Goal: Information Seeking & Learning: Check status

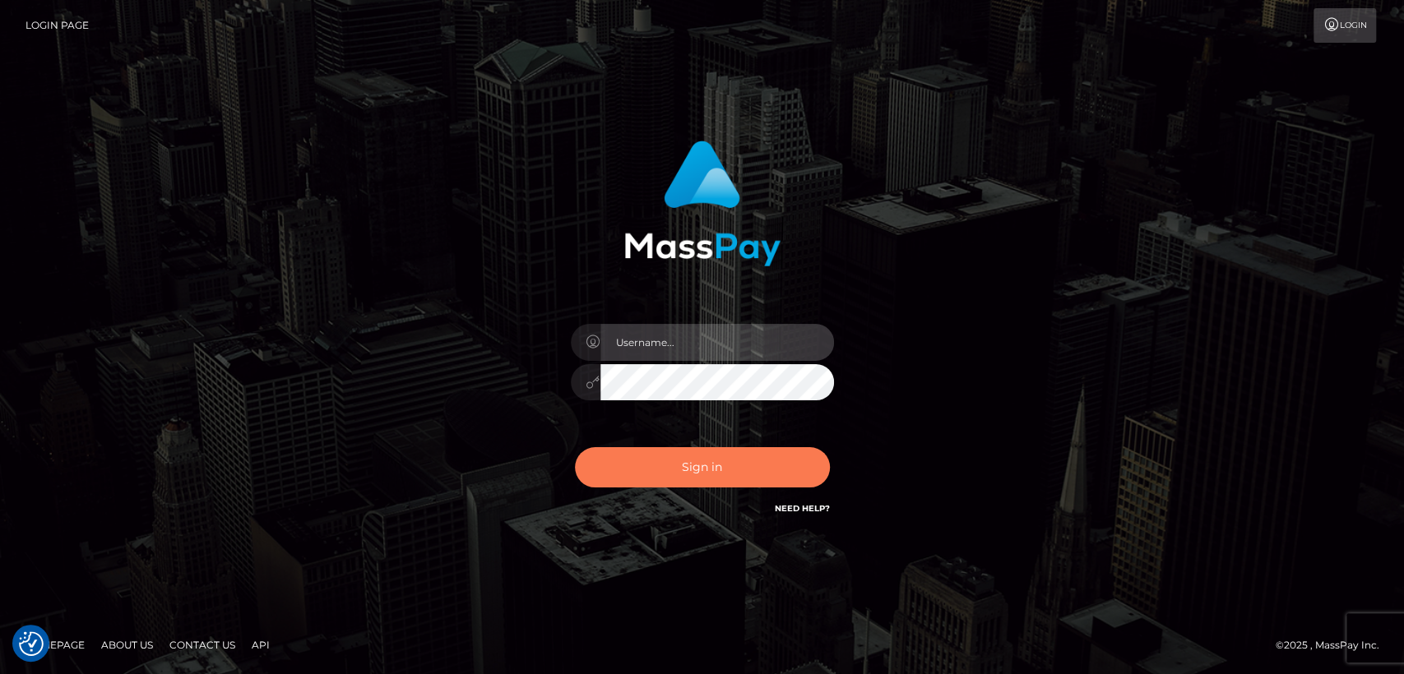
type input "nt.es"
click at [639, 484] on button "Sign in" at bounding box center [702, 467] width 255 height 40
type input "[DOMAIN_NAME]"
click at [639, 484] on button "Sign in" at bounding box center [702, 467] width 255 height 40
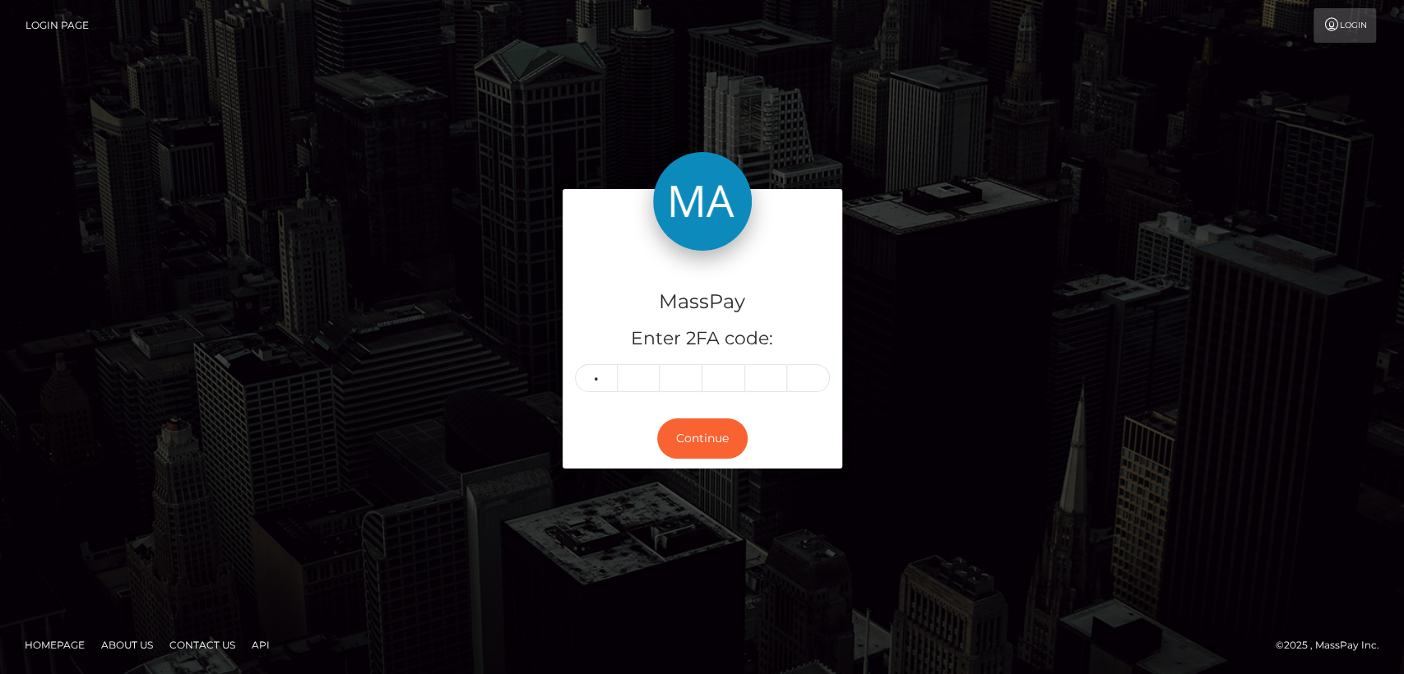
type input "2"
type input "1"
type input "2"
type input "7"
type input "8"
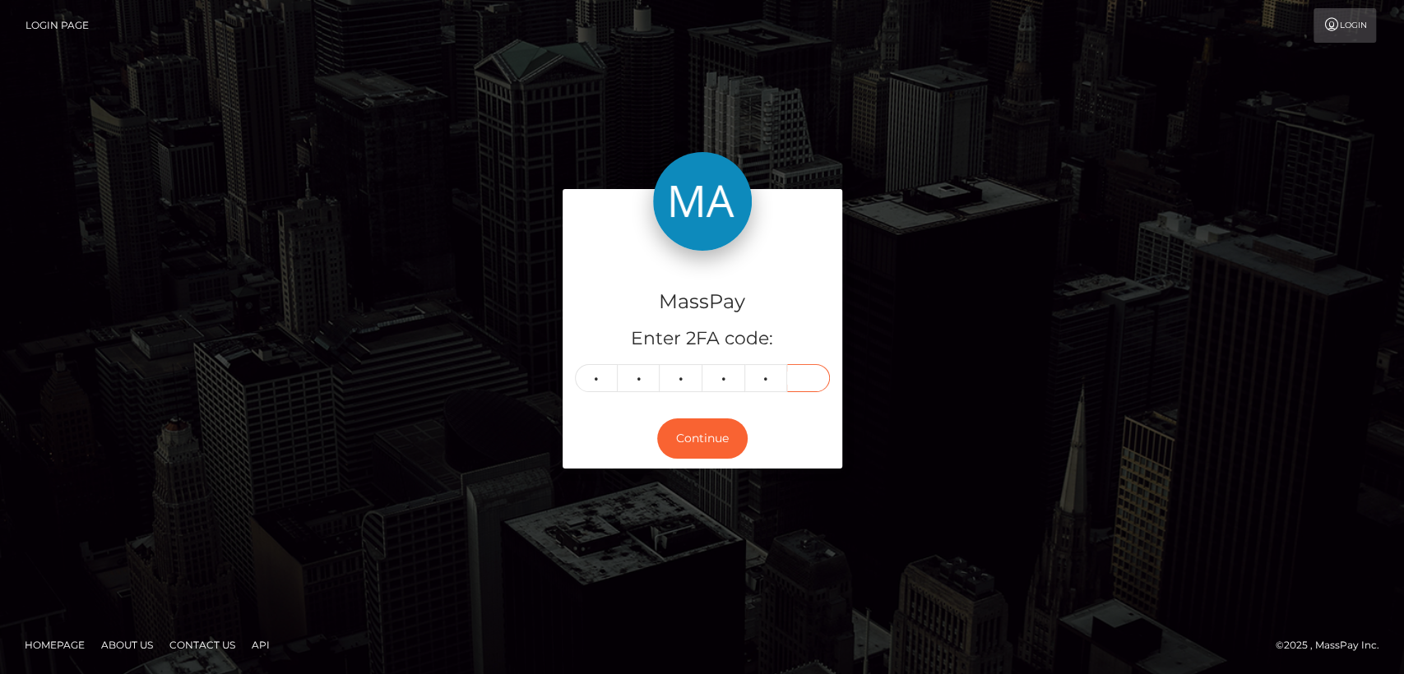
type input "1"
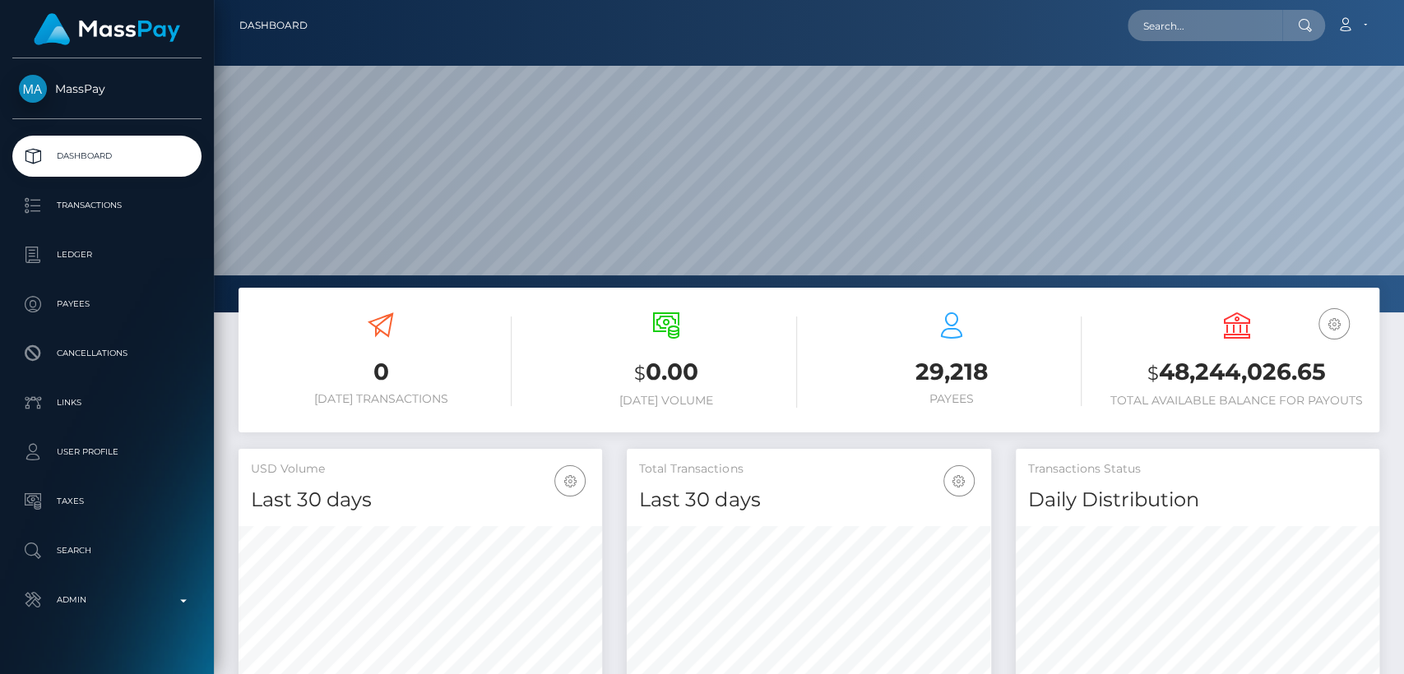
scroll to position [290, 364]
click at [1235, 39] on input "text" at bounding box center [1205, 25] width 155 height 31
paste input "tuckas1234@gmail.com"
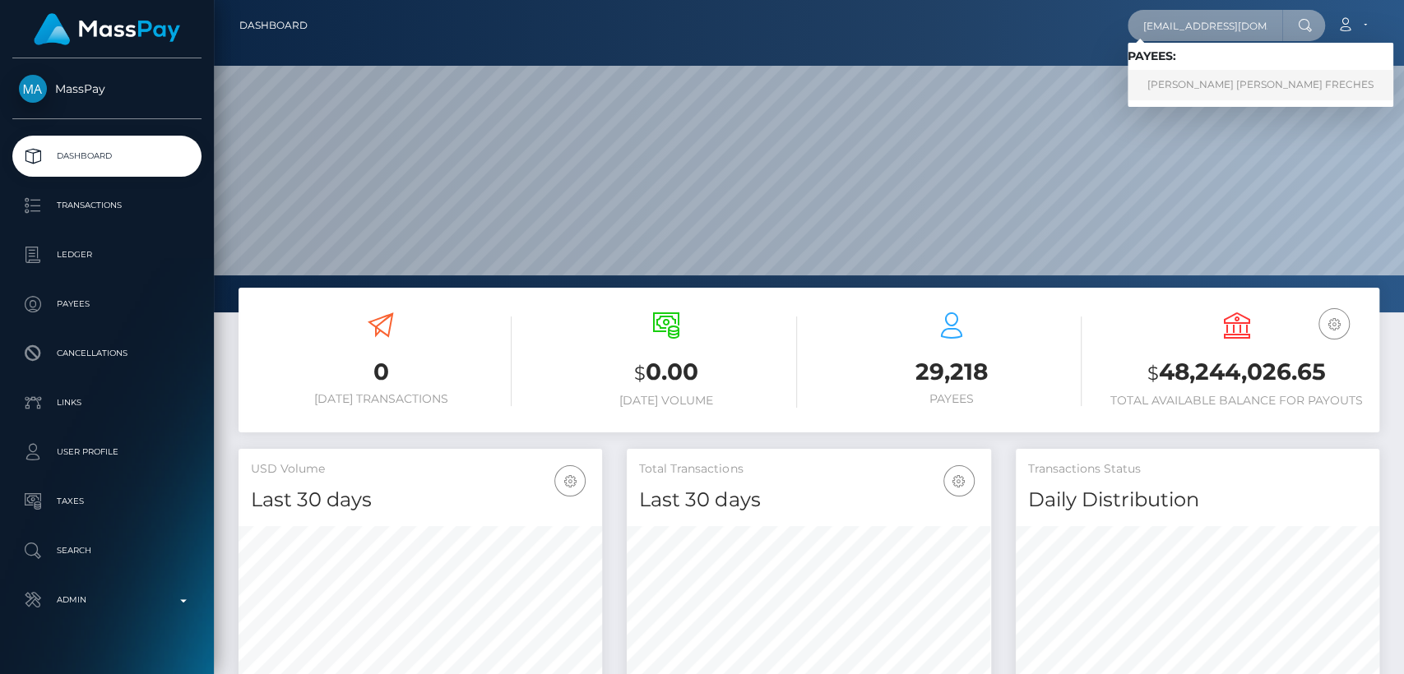
type input "tuckas1234@gmail.com"
click at [1245, 83] on link "VASCO ALEXANDRE MOREIRA FRECHES" at bounding box center [1261, 85] width 266 height 30
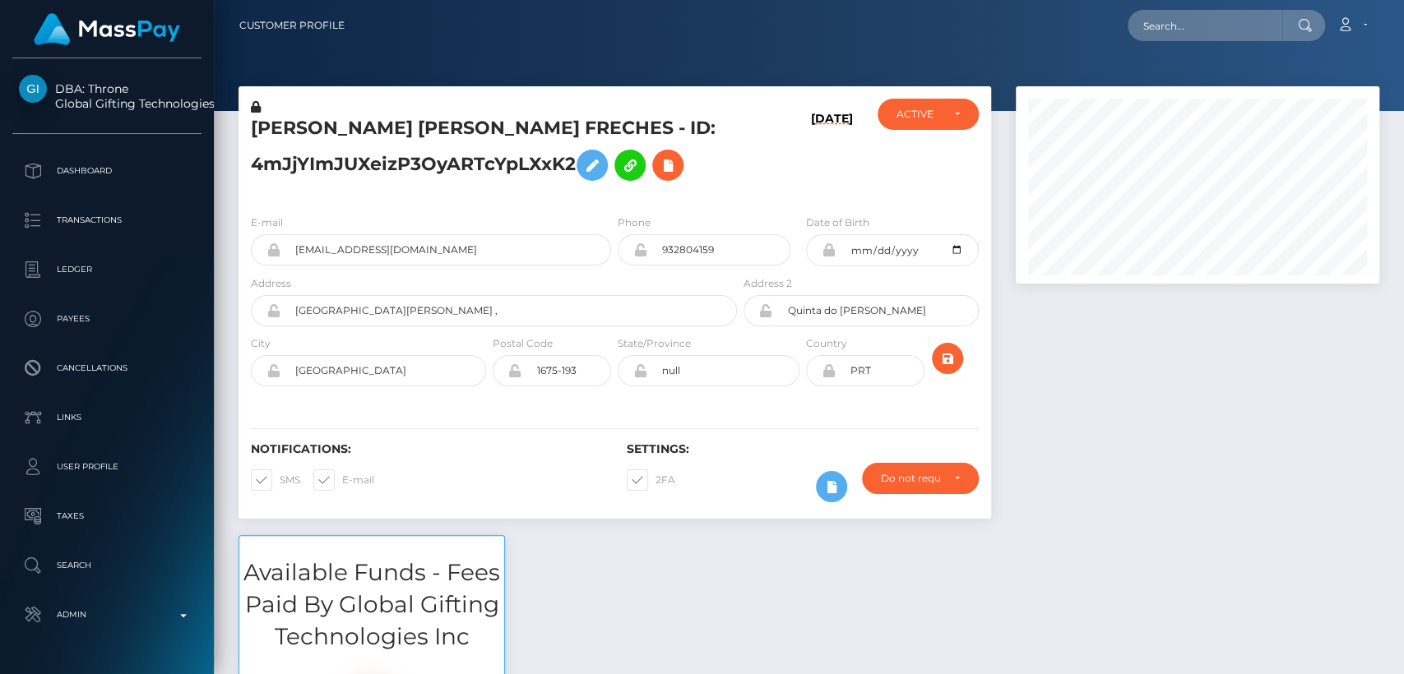
scroll to position [197, 364]
click at [270, 127] on h5 "VASCO ALEXANDRE MOREIRA FRECHES - ID: 4mJjYImJUXeizP3OyARTcYpLXxK2" at bounding box center [489, 152] width 477 height 73
copy h5 "VASCO"
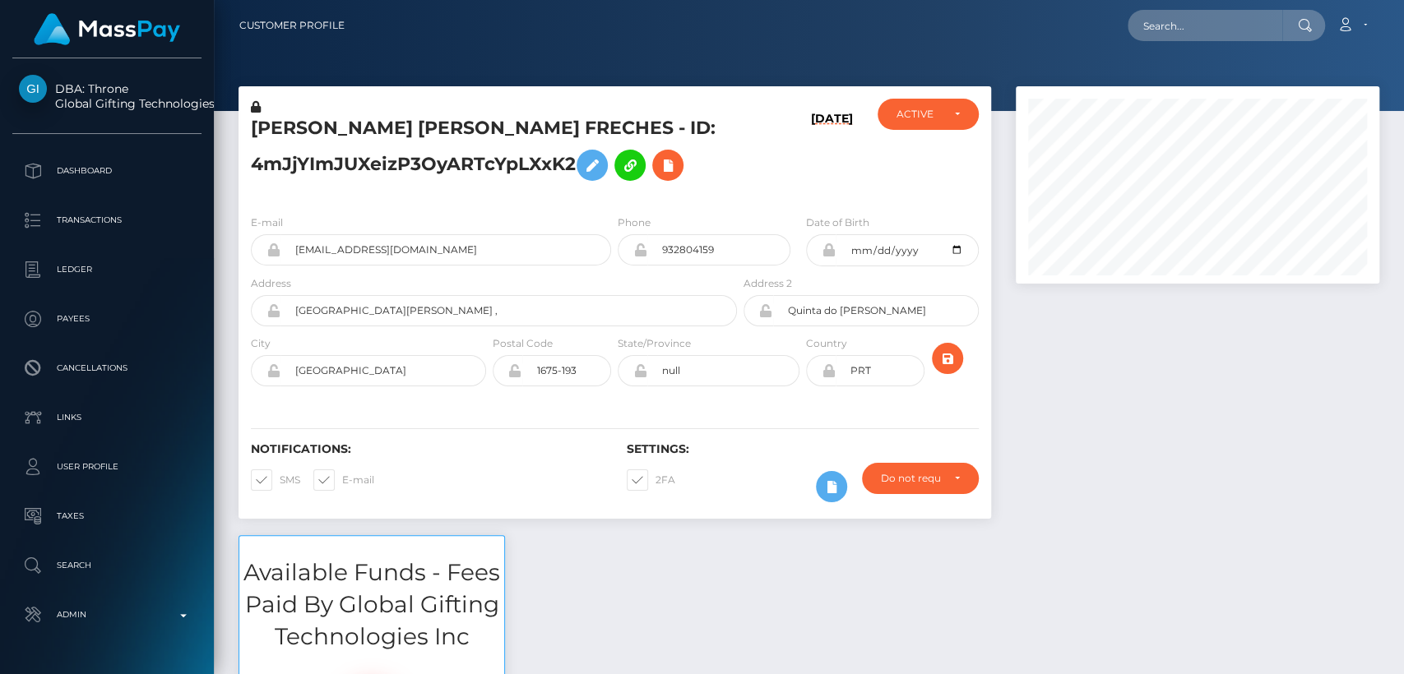
click at [595, 522] on div "VASCO ALEXANDRE MOREIRA FRECHES - ID: 4mJjYImJUXeizP3OyARTcYpLXxK2 10/12/25 ACT…" at bounding box center [614, 310] width 777 height 449
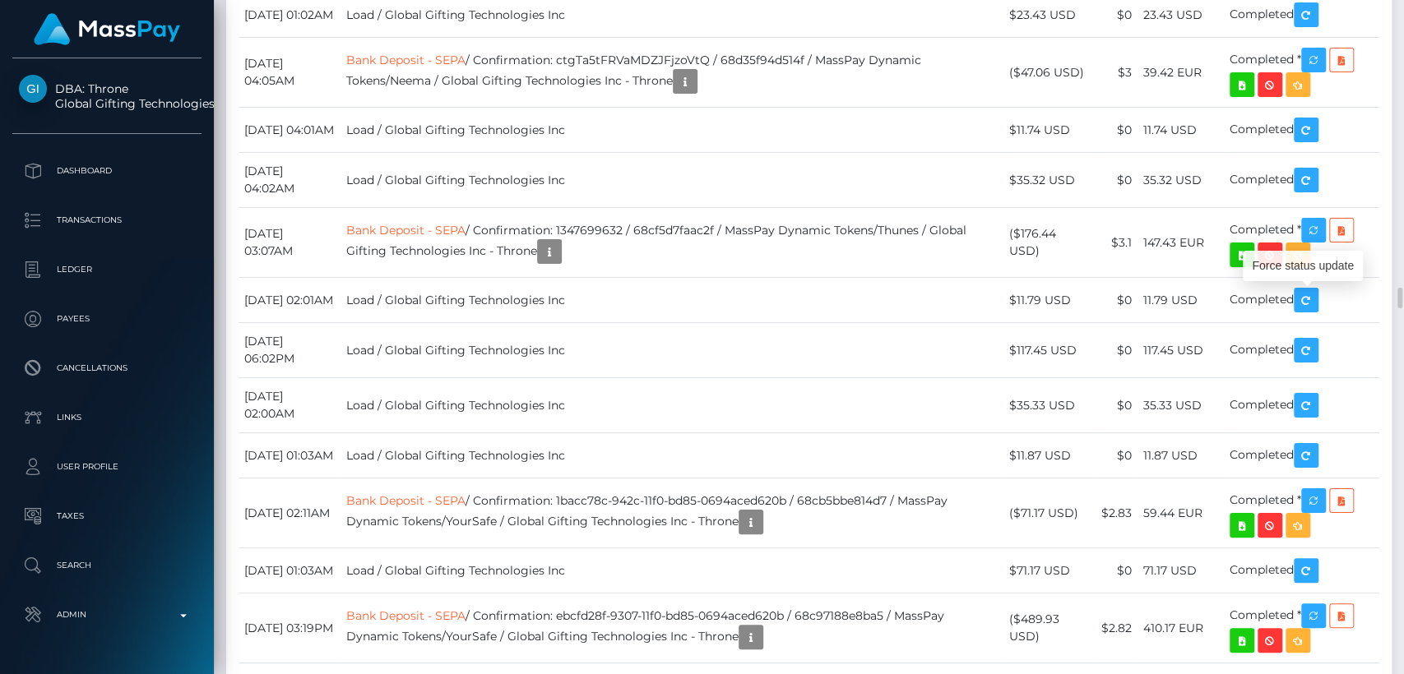
click at [1316, 270] on div "Force status update" at bounding box center [1303, 266] width 120 height 30
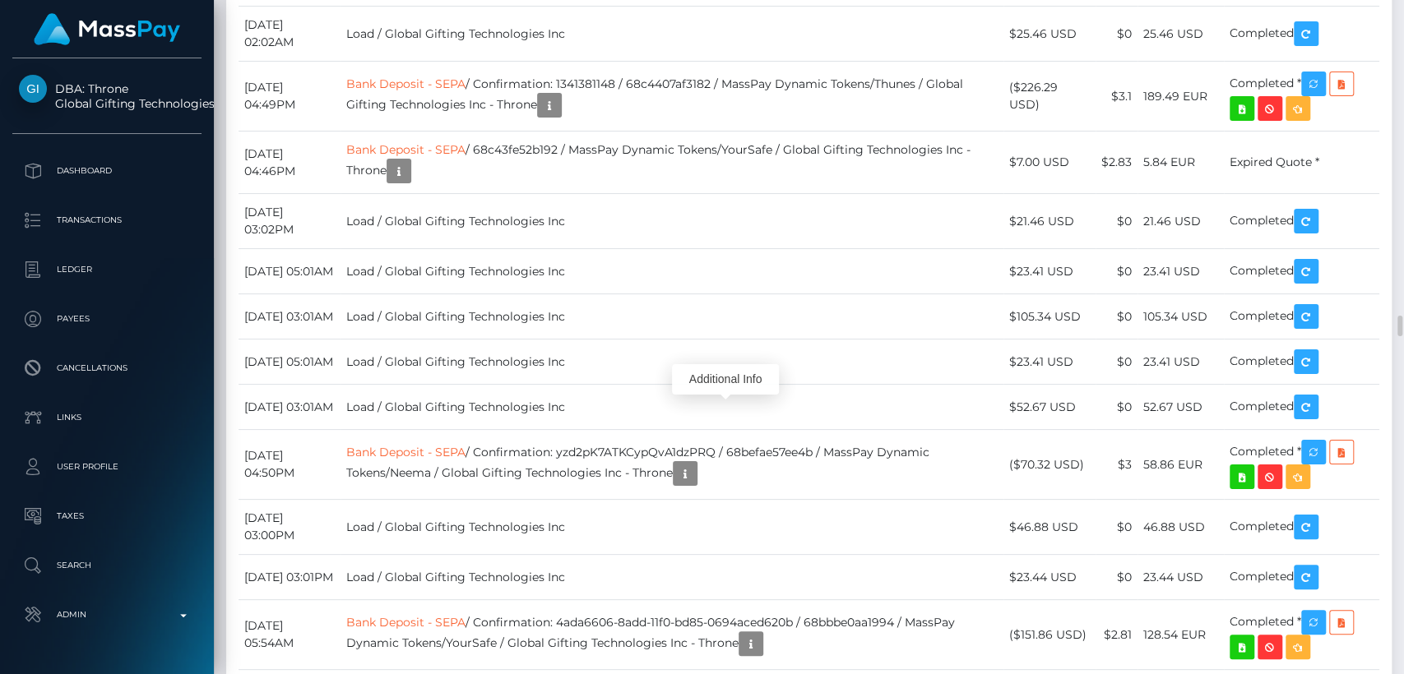
click at [729, 380] on div "Additional Info" at bounding box center [725, 379] width 107 height 30
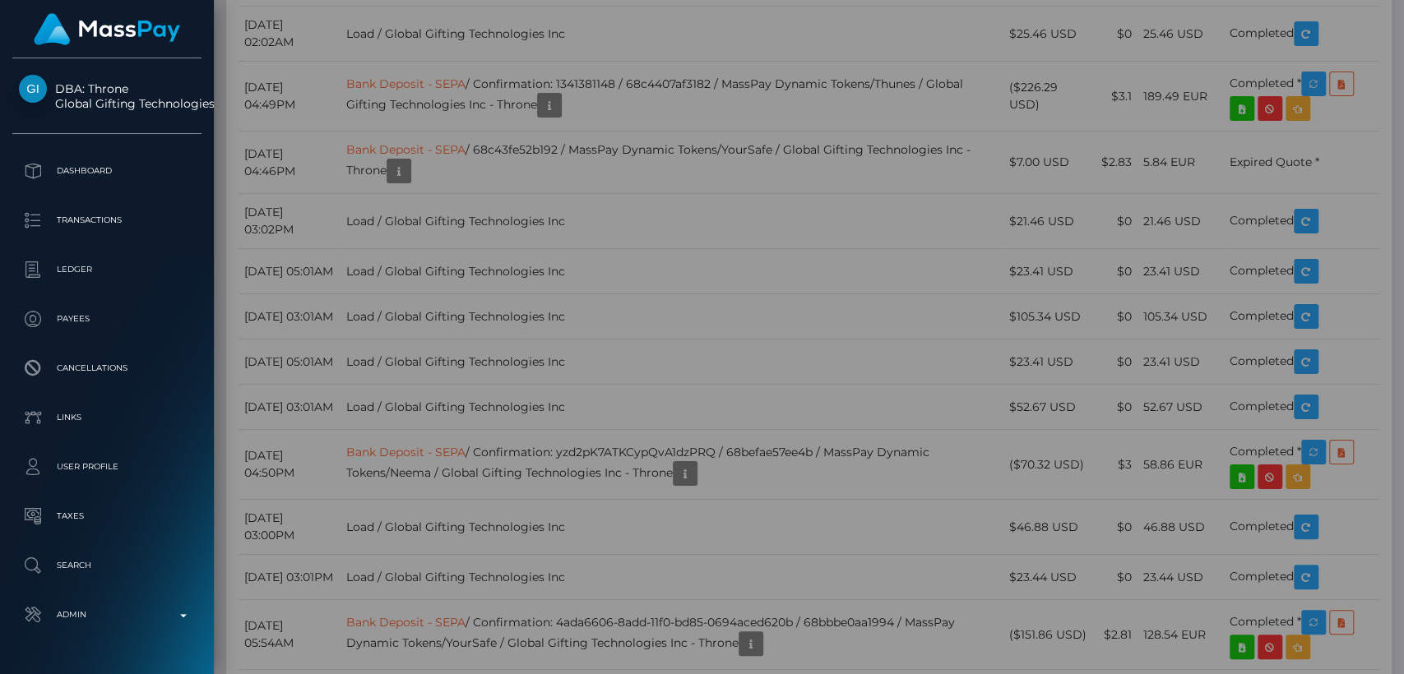
scroll to position [0, 0]
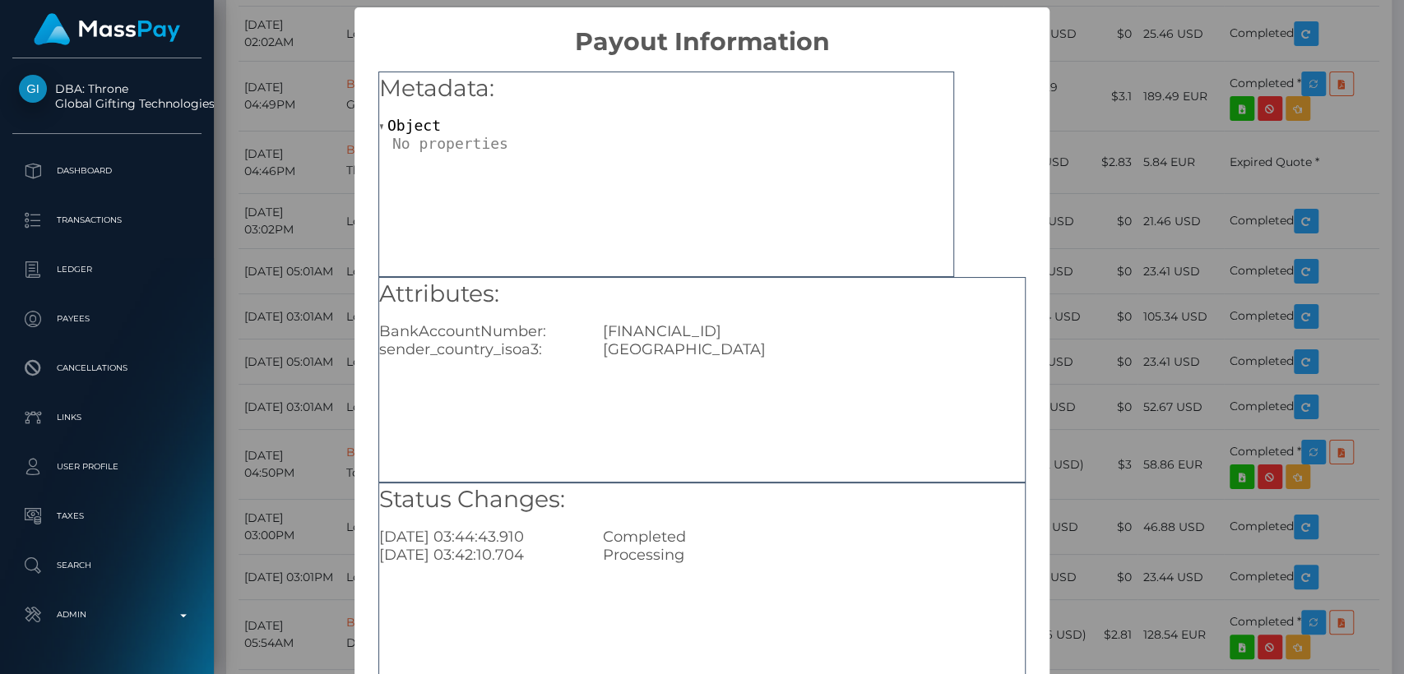
click at [724, 332] on div "PT50004551424039183847058" at bounding box center [814, 331] width 447 height 18
copy div "PT50004551424039183847058"
click at [1386, 350] on div "× Payout Information Metadata: Object Attributes: BankAccountNumber: PT50004551…" at bounding box center [702, 337] width 1404 height 674
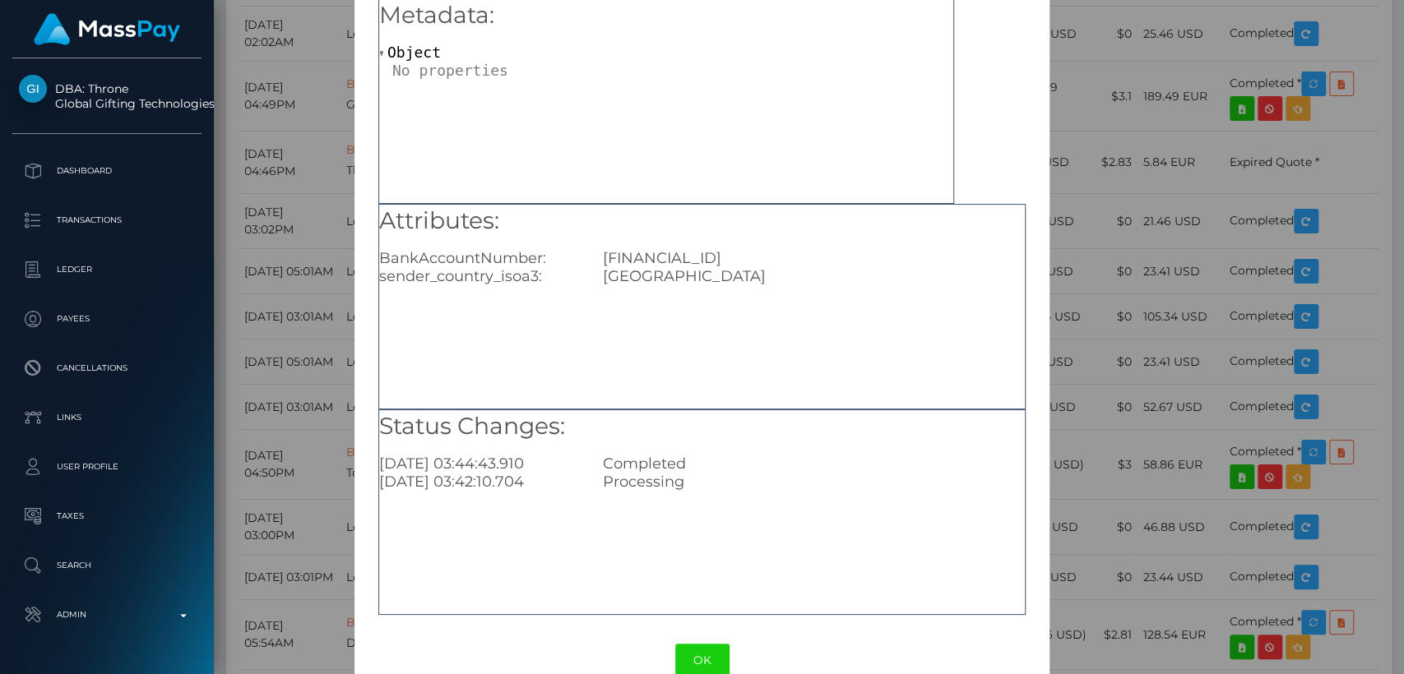
scroll to position [108, 0]
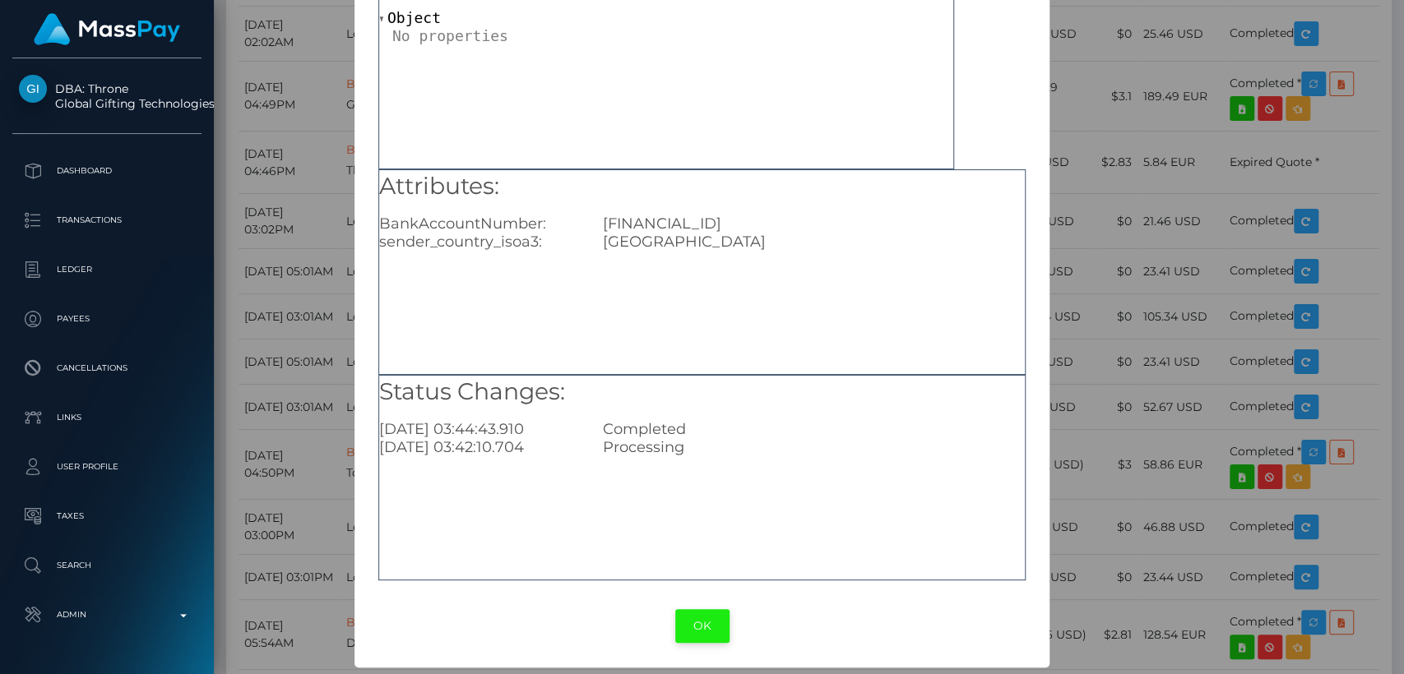
click at [694, 622] on button "OK" at bounding box center [702, 626] width 54 height 34
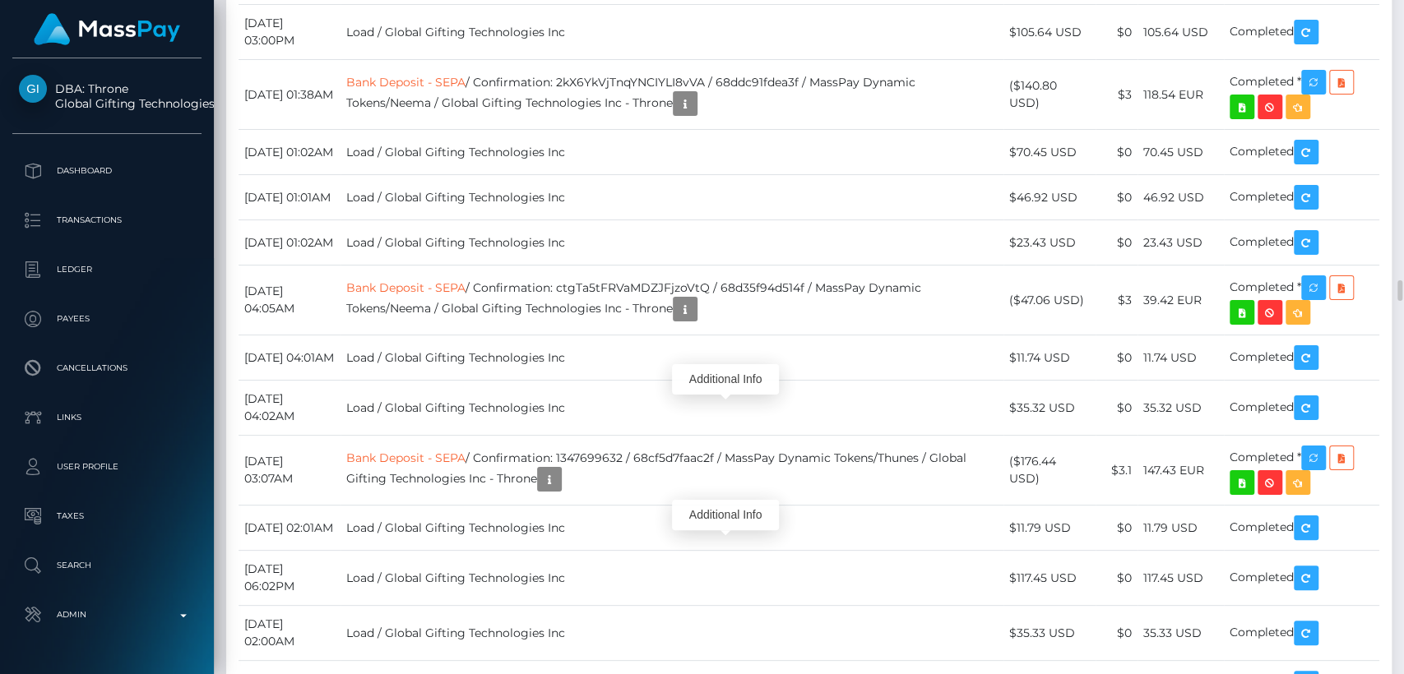
scroll to position [197, 364]
click at [730, 510] on div "Additional Info" at bounding box center [725, 515] width 107 height 30
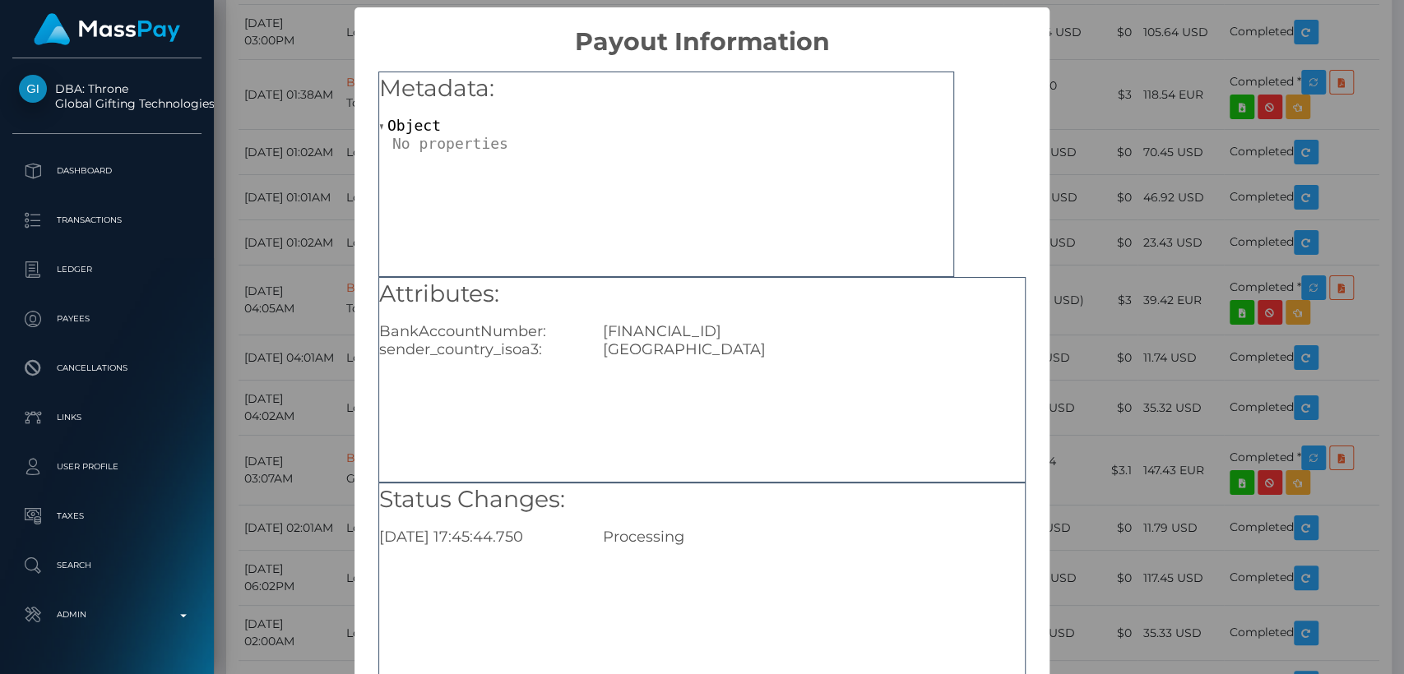
click at [1124, 469] on div "× Payout Information Metadata: Object Attributes: BankAccountNumber: PT50004551…" at bounding box center [702, 337] width 1404 height 674
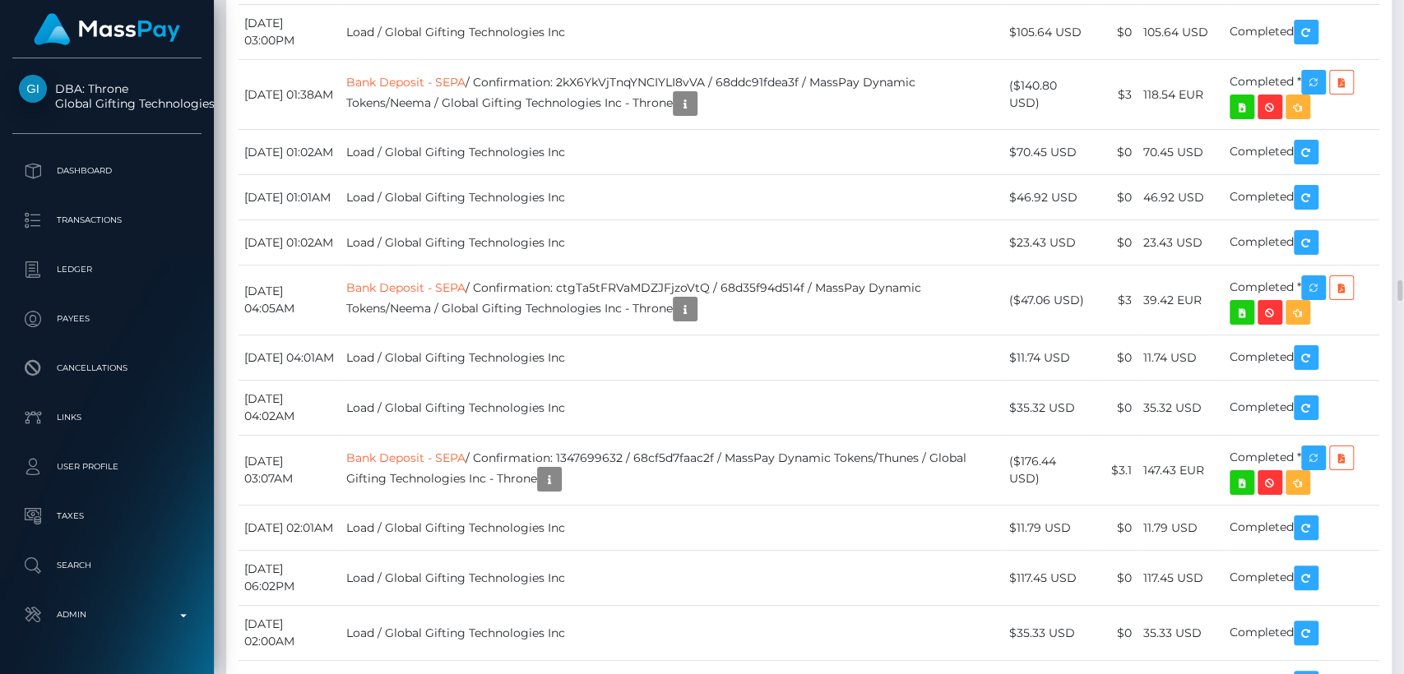
drag, startPoint x: 1217, startPoint y: 548, endPoint x: 1145, endPoint y: 548, distance: 72.4
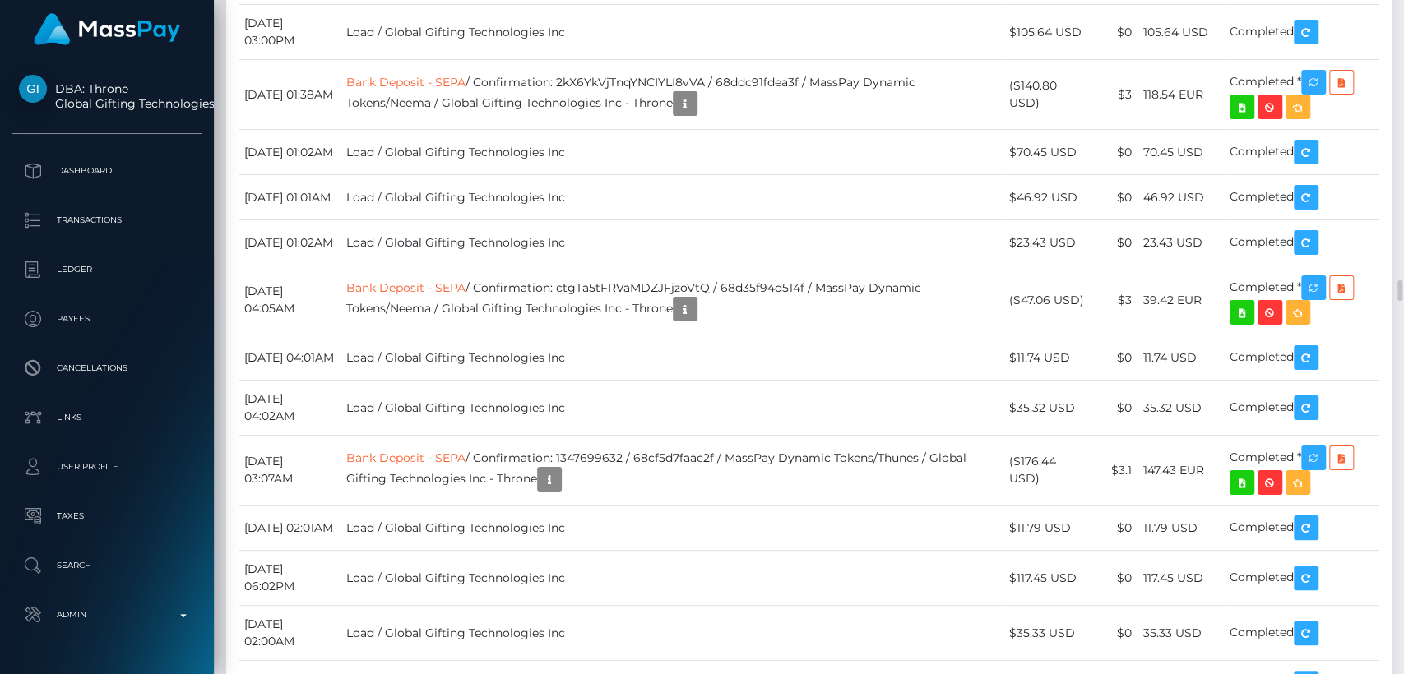
copy td "1,160.36 EUR"
drag, startPoint x: 342, startPoint y: 535, endPoint x: 248, endPoint y: 535, distance: 93.8
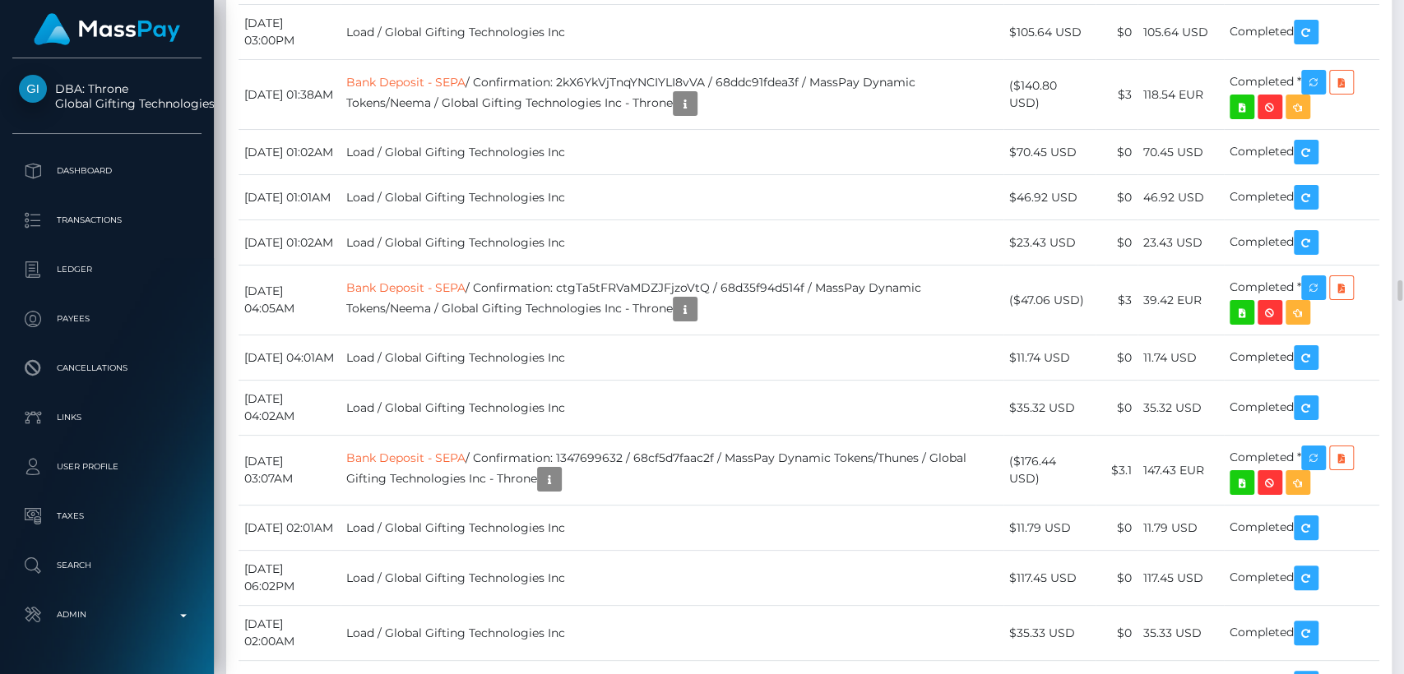
copy td "October 13, 2025"
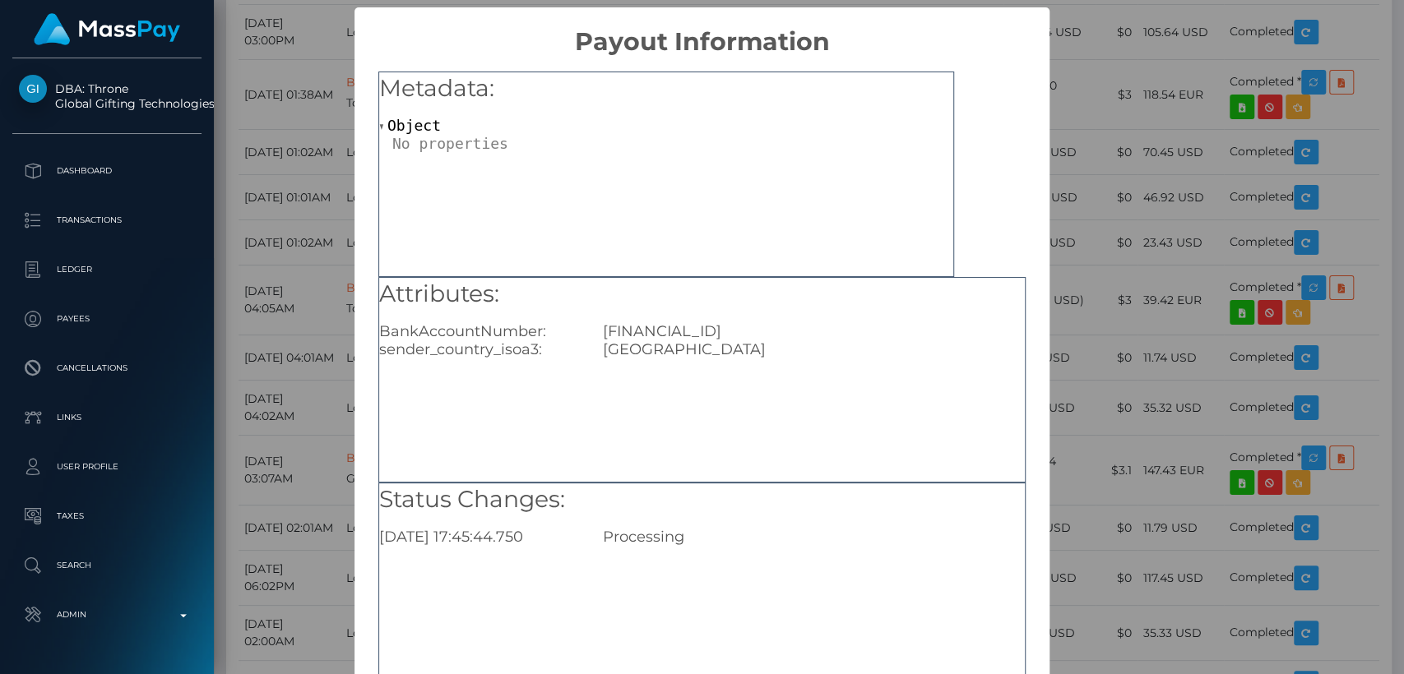
drag, startPoint x: 832, startPoint y: 331, endPoint x: 781, endPoint y: 331, distance: 50.2
click at [781, 331] on div "PT50004551424039183847058" at bounding box center [814, 331] width 447 height 18
copy div "7058"
click at [586, 144] on div at bounding box center [672, 143] width 561 height 17
click at [273, 345] on div "× Payout Information Metadata: Object Attributes: BankAccountNumber: PT50004551…" at bounding box center [702, 337] width 1404 height 674
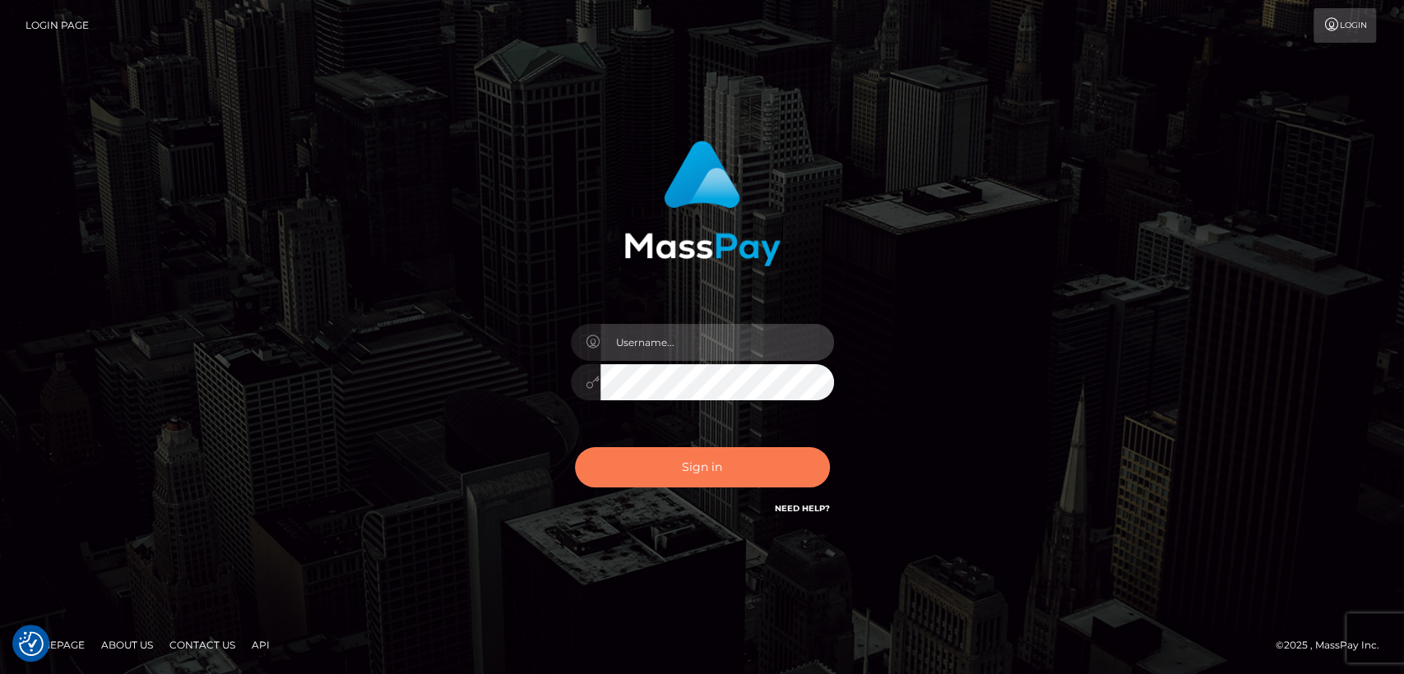
type input "nt.es"
click at [614, 466] on button "Sign in" at bounding box center [702, 467] width 255 height 40
type input "[DOMAIN_NAME]"
click at [614, 466] on button "Sign in" at bounding box center [702, 467] width 255 height 40
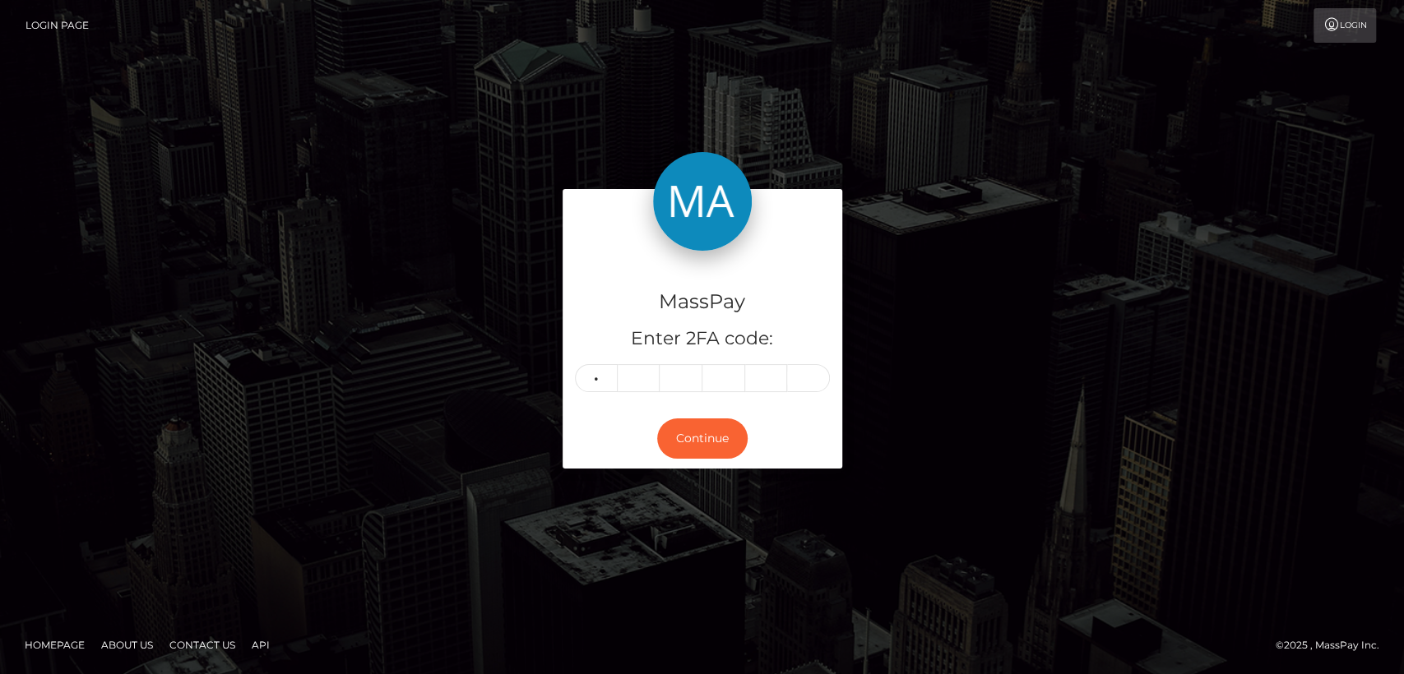
type input "4"
type input "1"
type input "7"
type input "5"
type input "8"
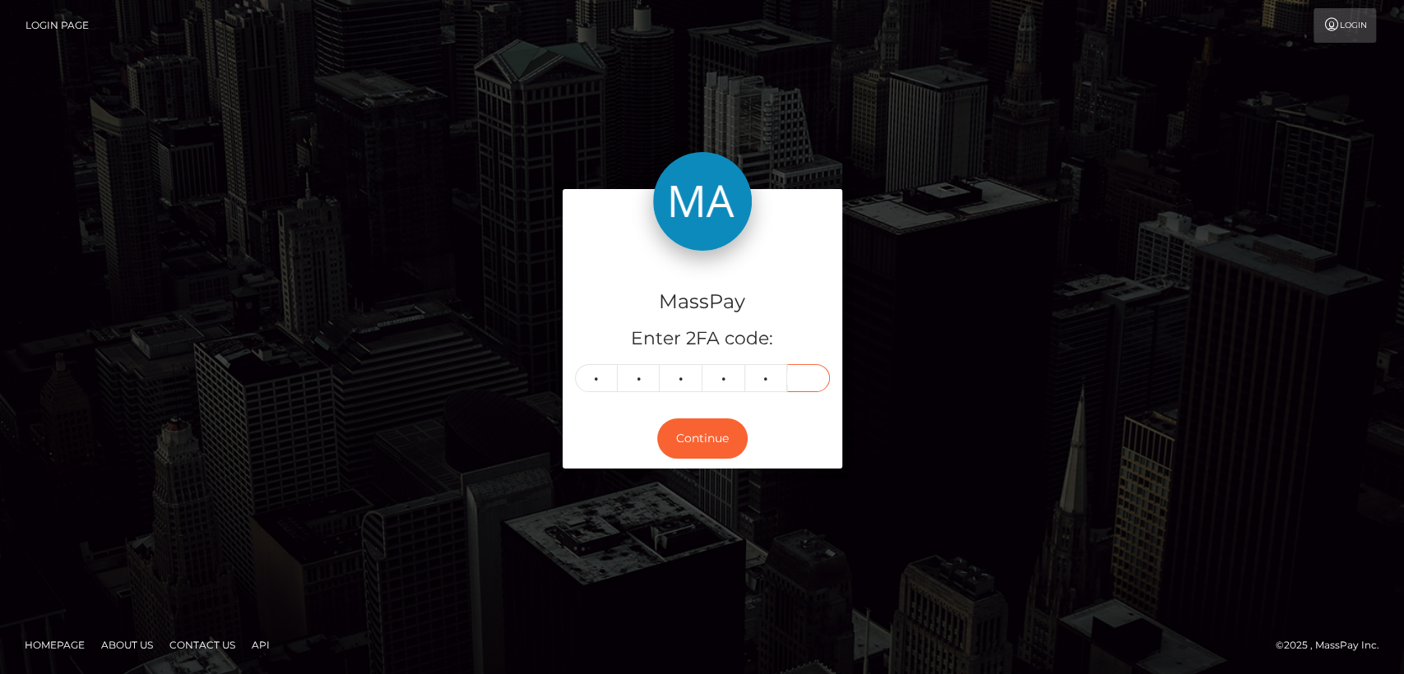
type input "1"
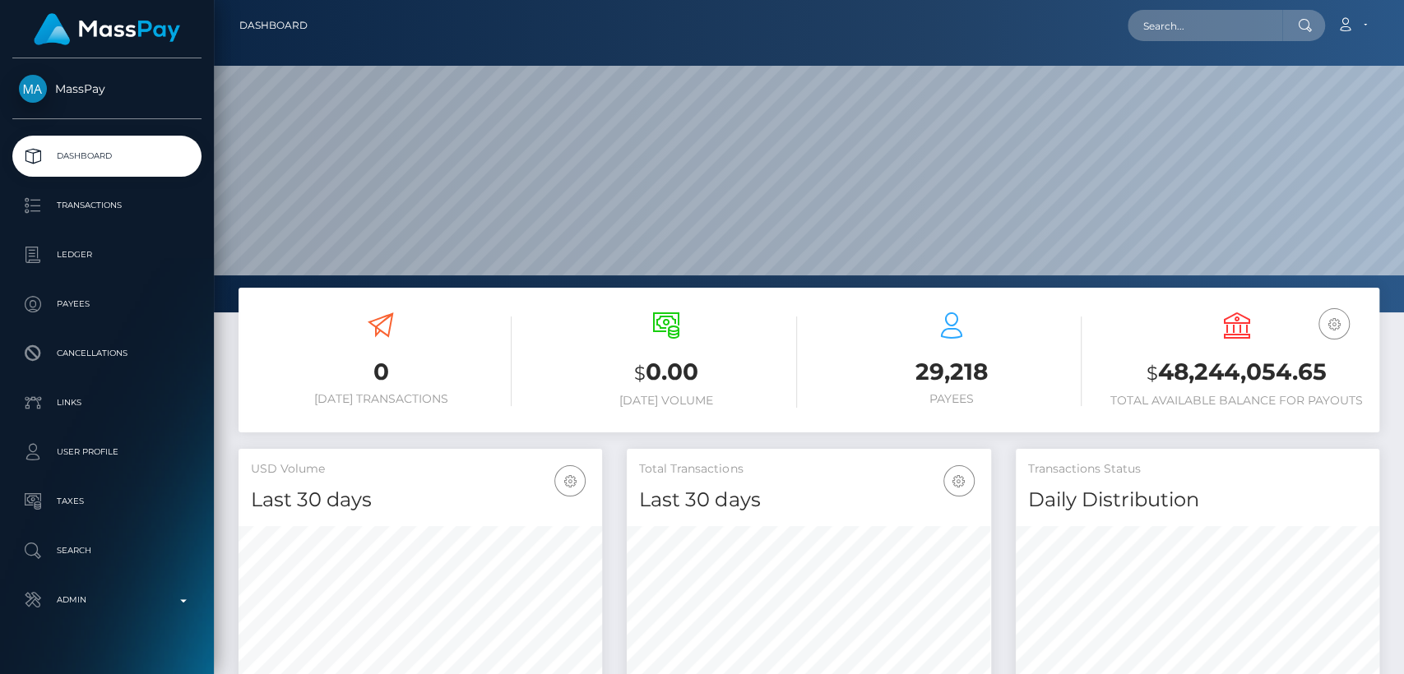
scroll to position [290, 364]
click at [1251, 23] on input "text" at bounding box center [1205, 25] width 155 height 31
paste input "properlittleprincess18@gmail.com"
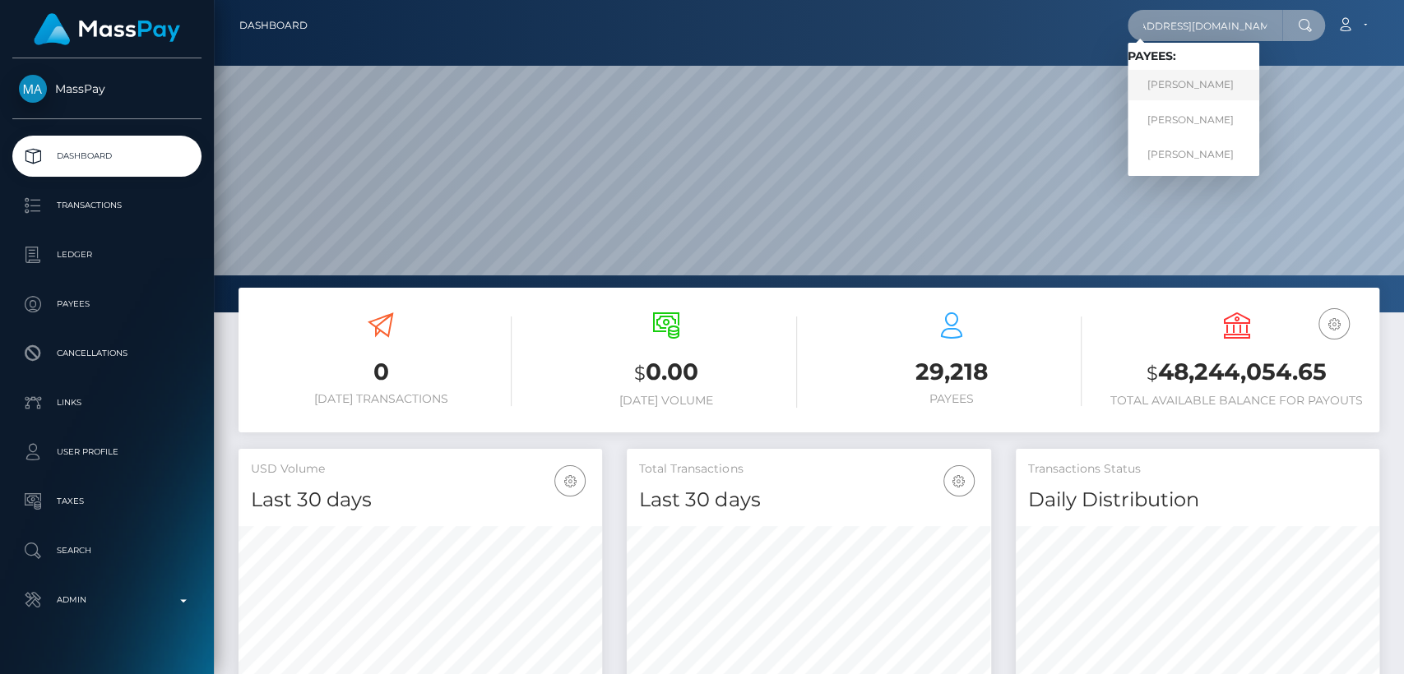
type input "properlittleprincess18@gmail.com"
click at [1226, 85] on link "Amber-Jade Nipper" at bounding box center [1194, 85] width 132 height 30
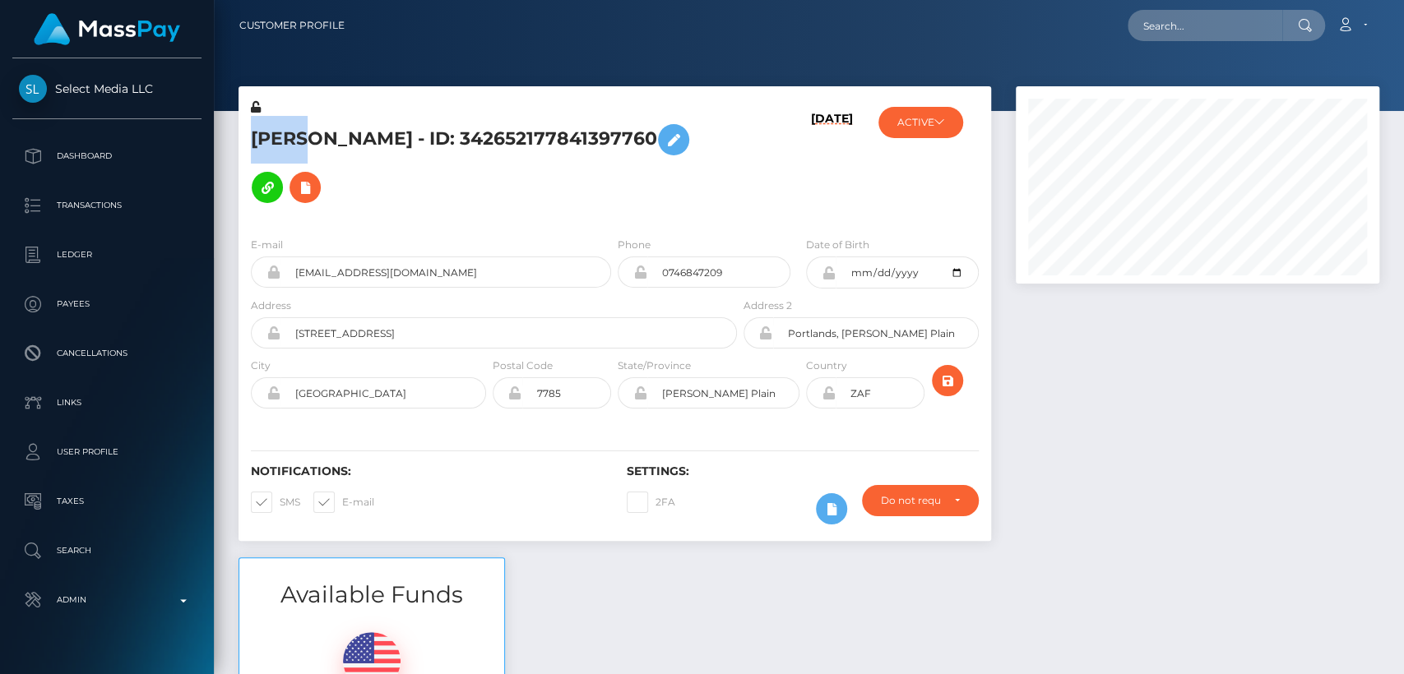
scroll to position [197, 364]
click at [645, 618] on div "Available Funds $100.00 USD Balance" at bounding box center [808, 679] width 1165 height 242
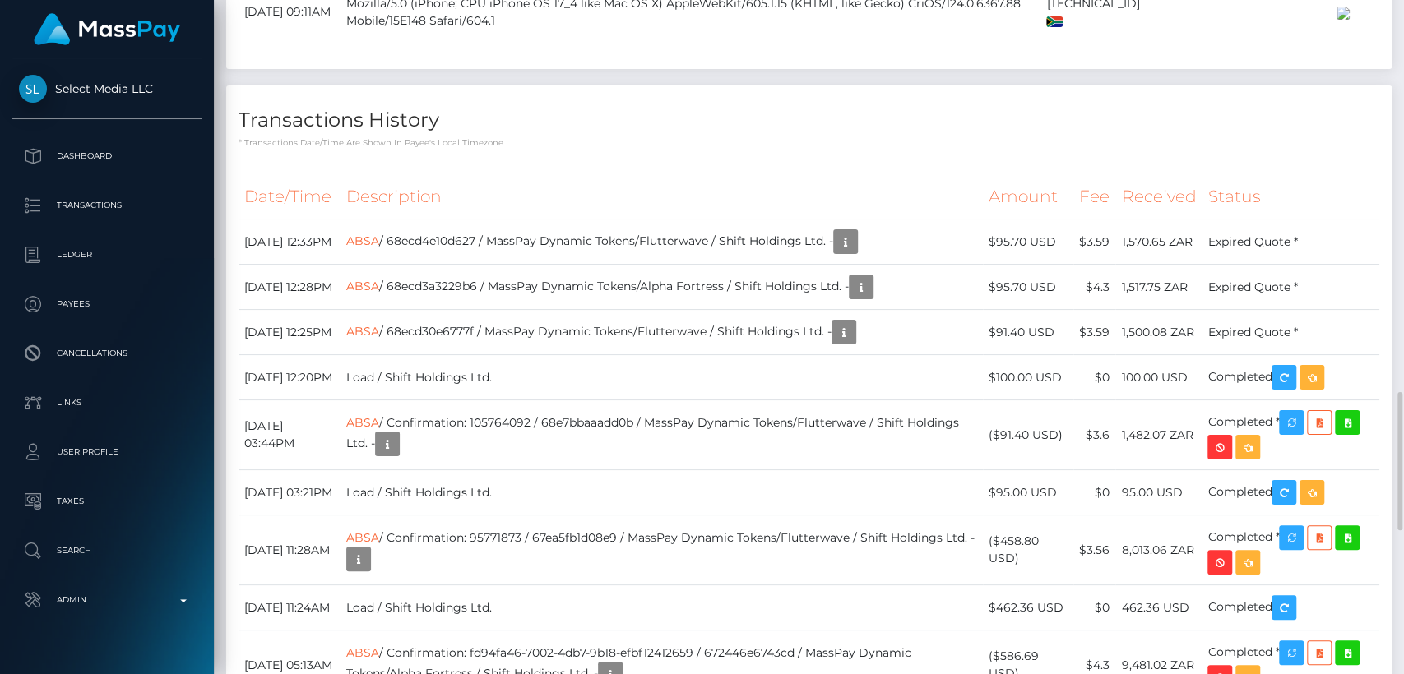
click at [521, 149] on p "* Transactions date/time are shown in payee's local timezone" at bounding box center [809, 143] width 1141 height 12
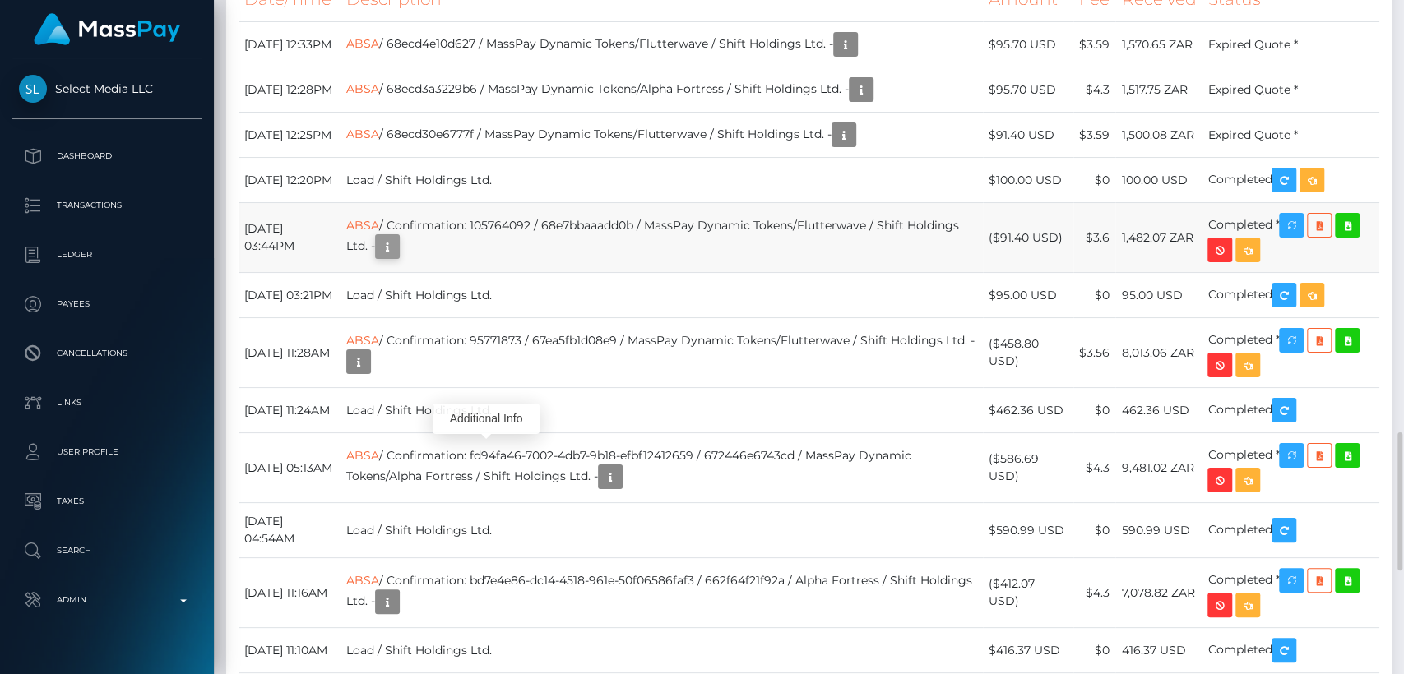
click at [400, 259] on button "button" at bounding box center [387, 246] width 25 height 25
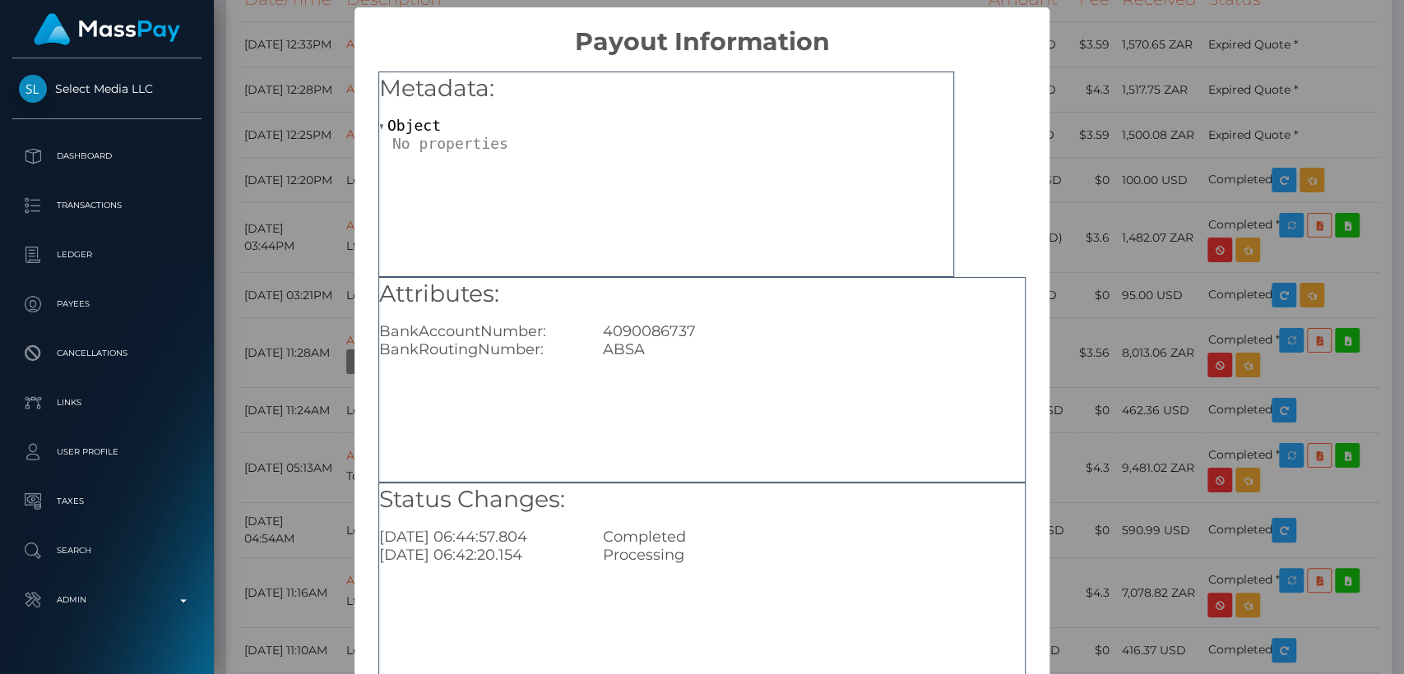
click at [487, 419] on div "Attributes: BankAccountNumber: 4090086737 BankRoutingNumber: ABSA" at bounding box center [701, 380] width 647 height 206
drag, startPoint x: 690, startPoint y: 327, endPoint x: 592, endPoint y: 331, distance: 97.9
click at [592, 331] on div "4090086737" at bounding box center [814, 331] width 447 height 18
copy div "4090086737"
click at [1249, 105] on div "× Payout Information Metadata: Object Attributes: BankAccountNumber: 4090086737…" at bounding box center [702, 337] width 1404 height 674
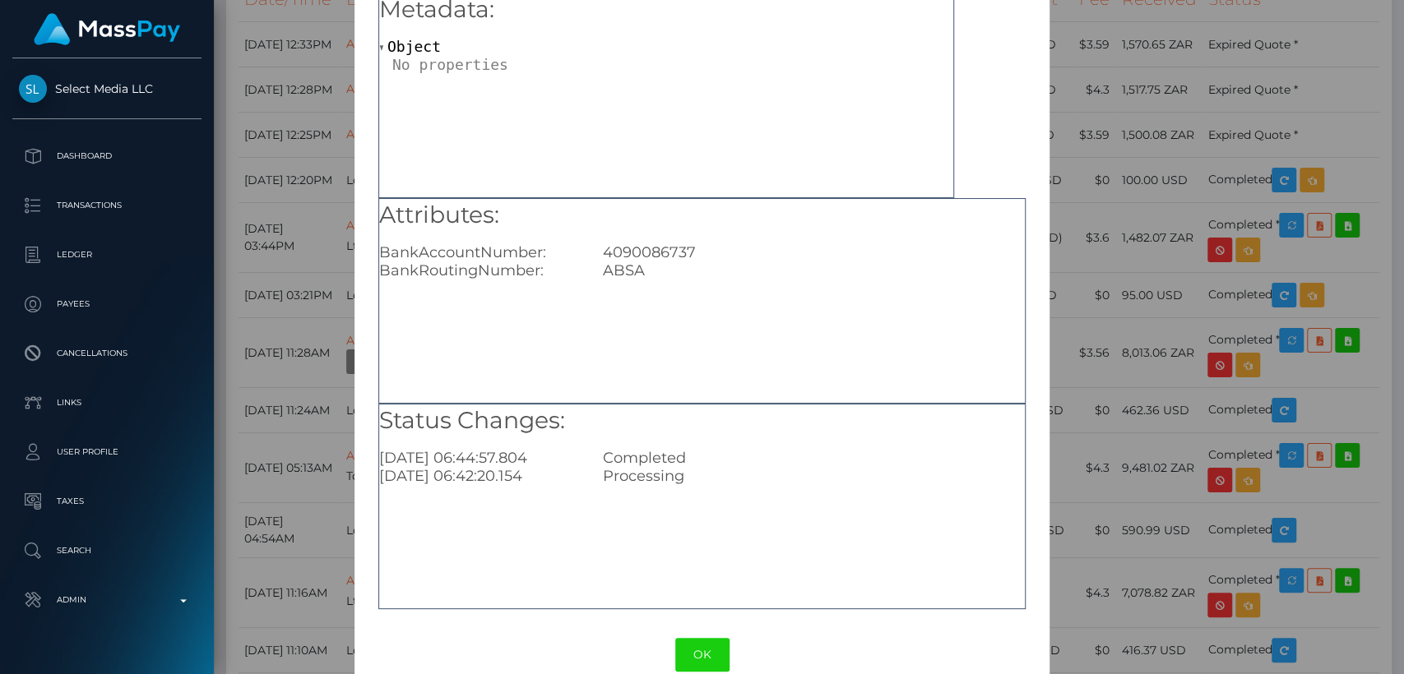
scroll to position [108, 0]
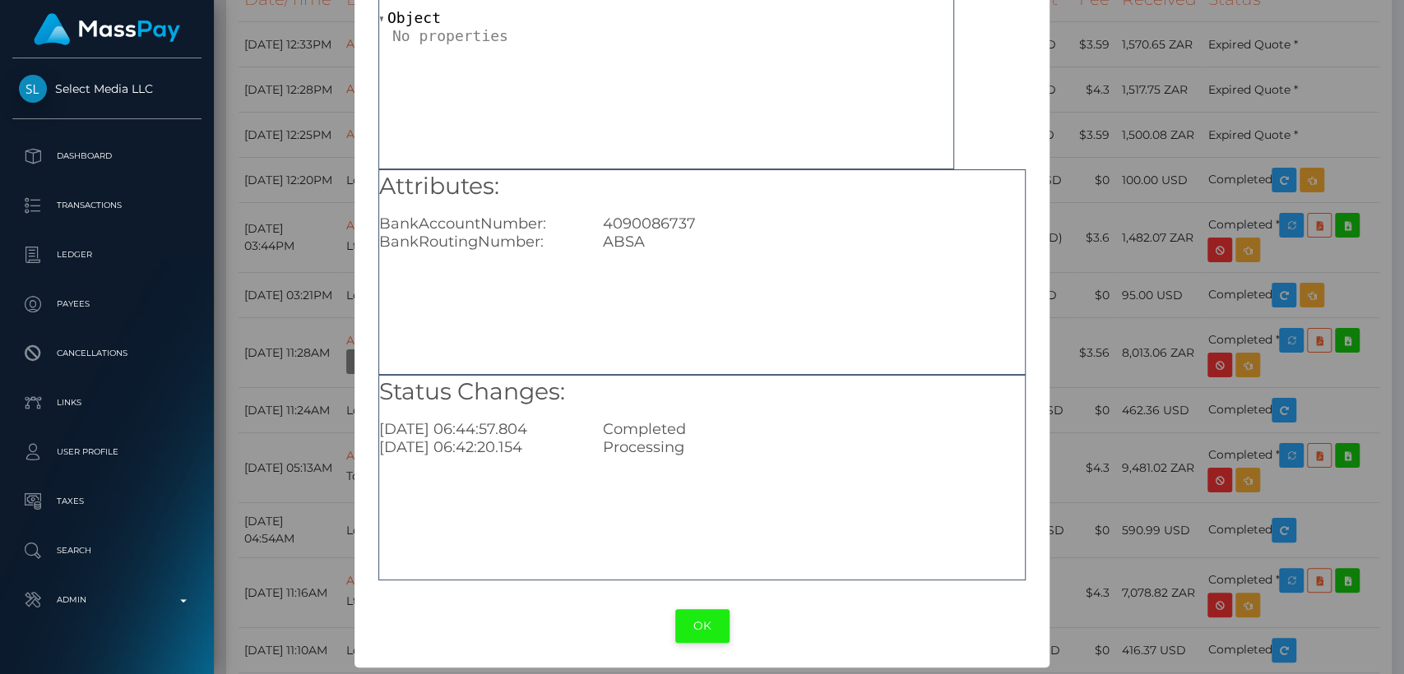
click at [691, 623] on button "OK" at bounding box center [702, 626] width 54 height 34
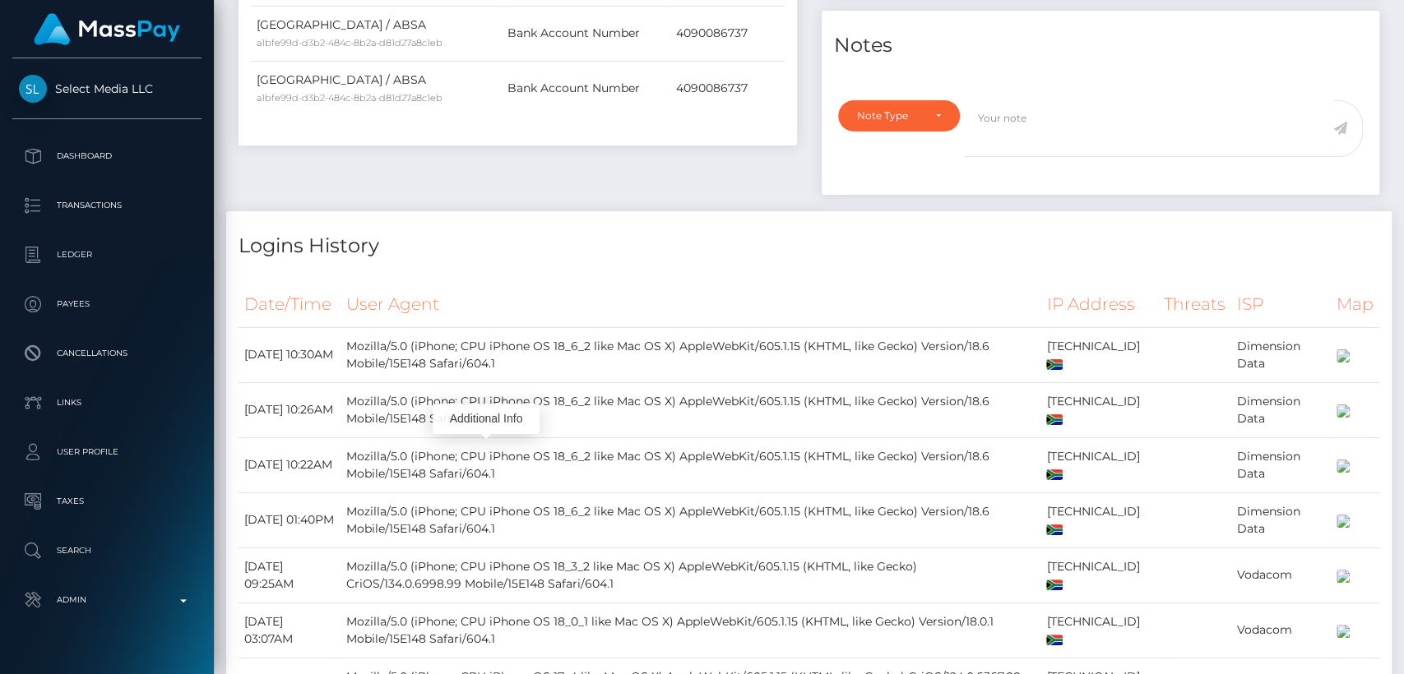
scroll to position [0, 0]
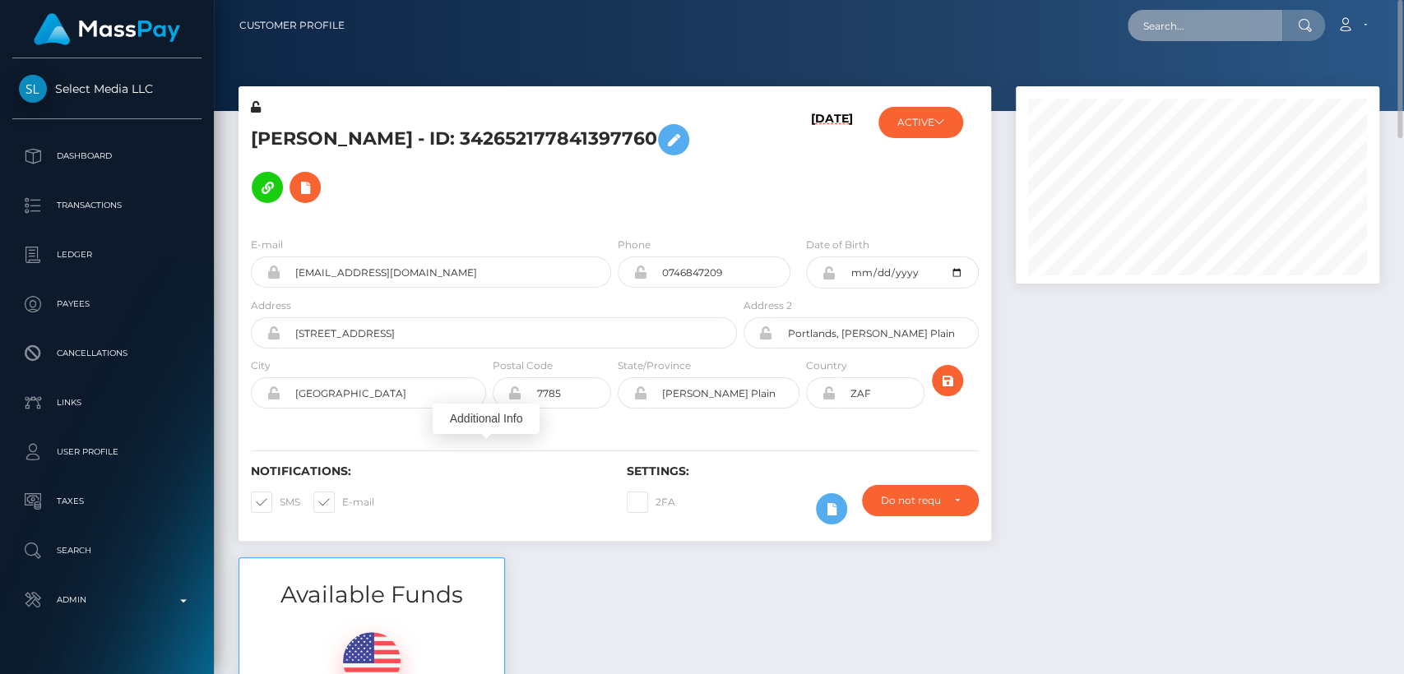
click at [1170, 17] on input "text" at bounding box center [1205, 25] width 155 height 31
paste input "[EMAIL_ADDRESS][DOMAIN_NAME]"
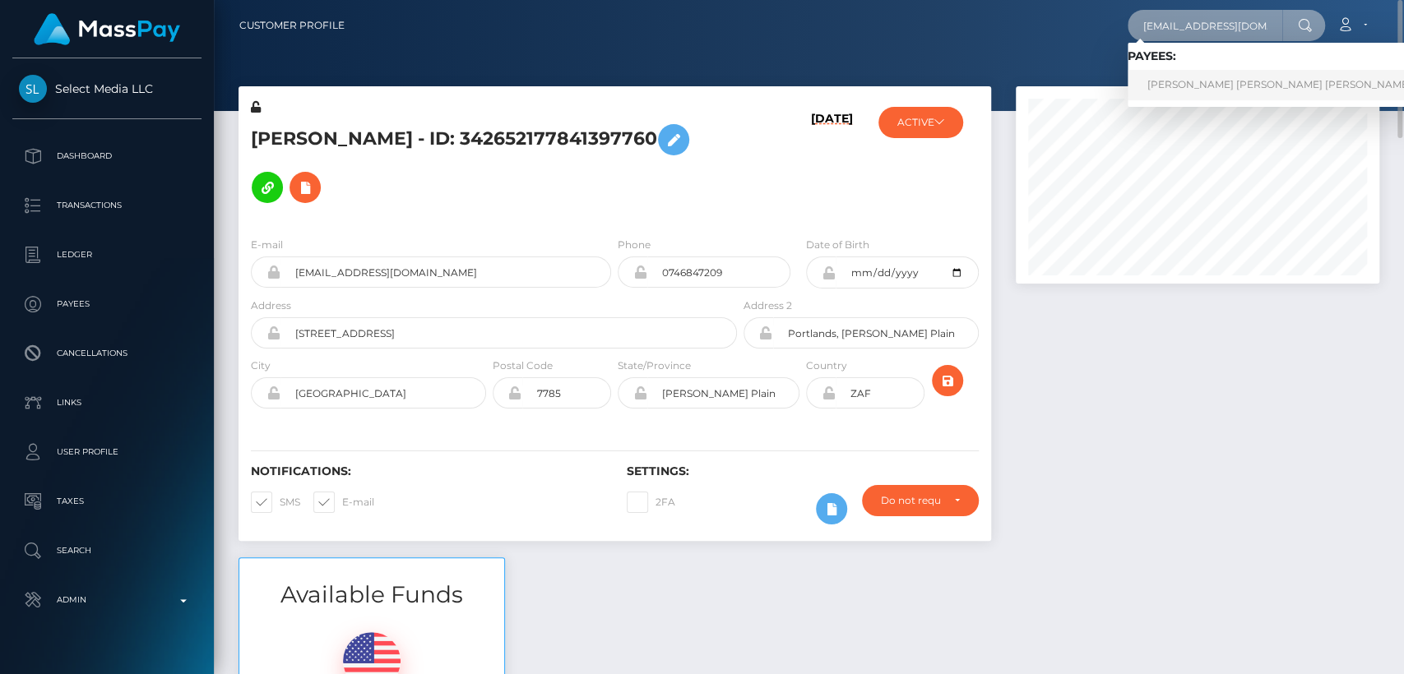
type input "[EMAIL_ADDRESS][DOMAIN_NAME]"
click at [1165, 75] on link "EDWARD ROBERT DAVID SMITH" at bounding box center [1280, 85] width 304 height 30
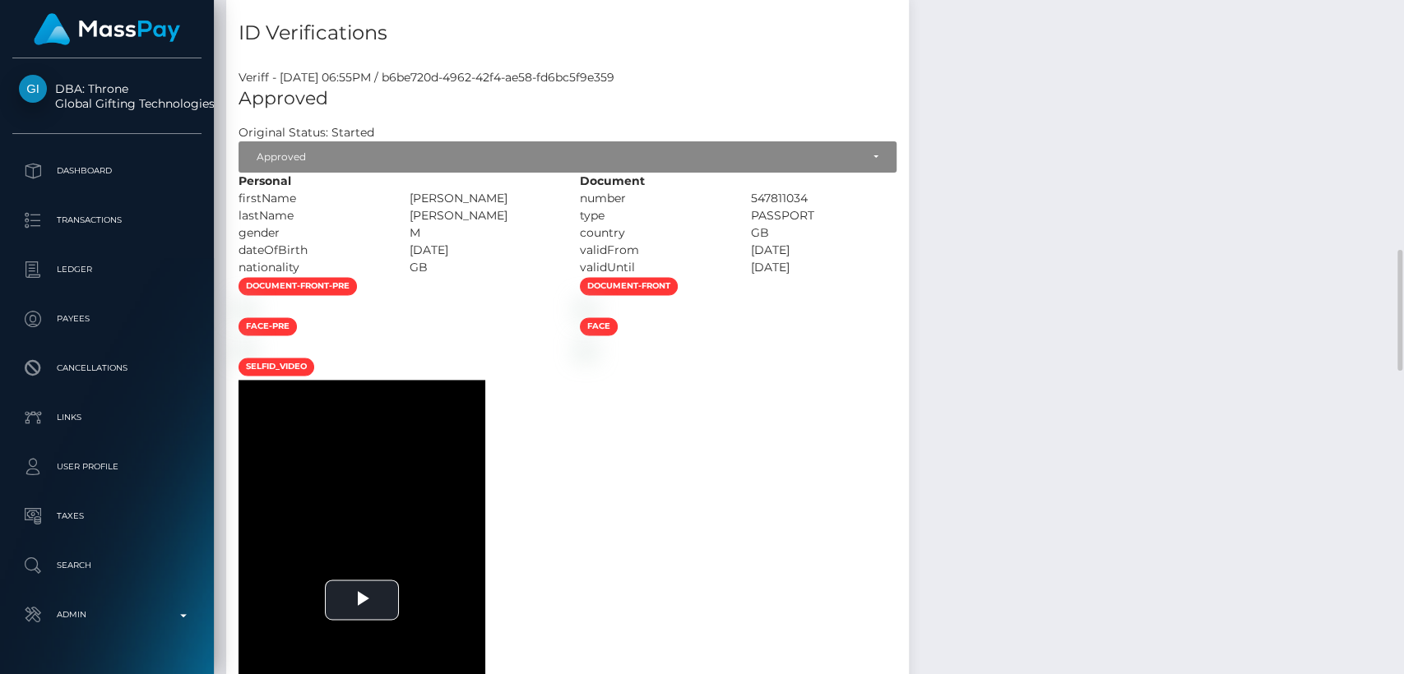
scroll to position [1379, 0]
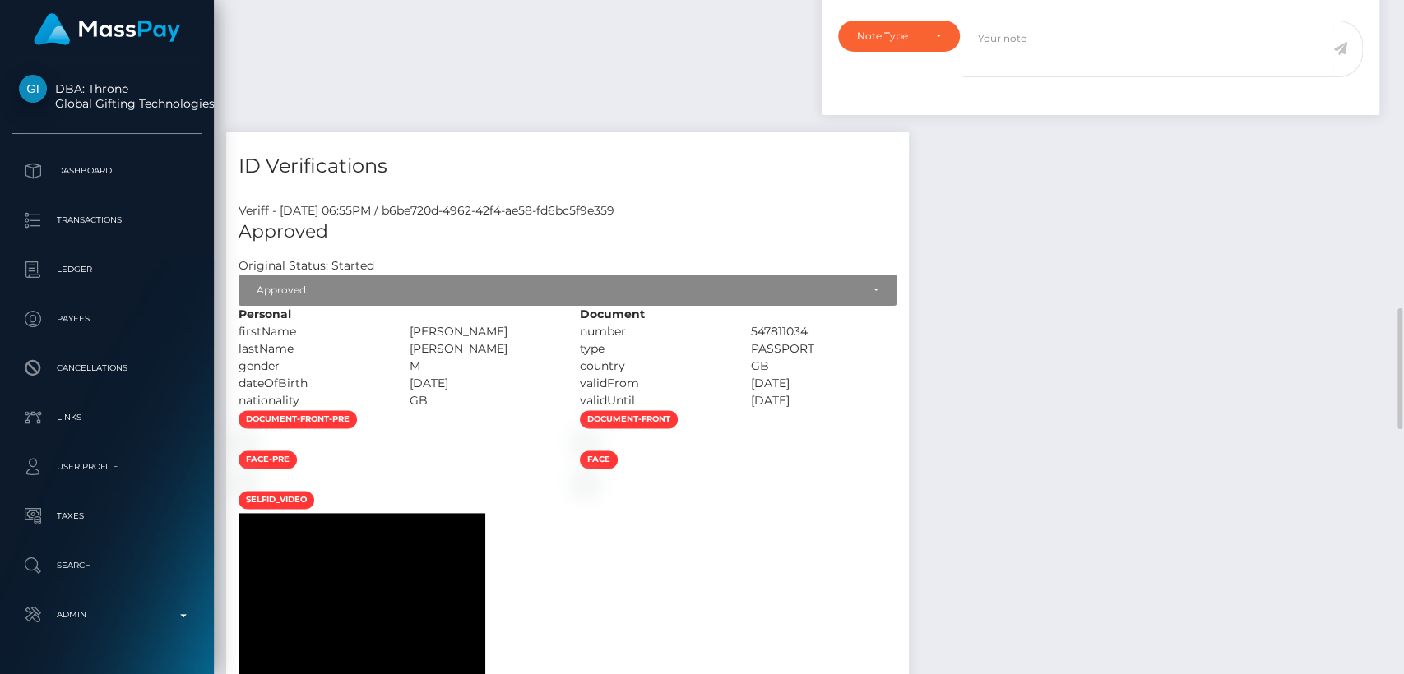
click at [358, 323] on div "firstName" at bounding box center [311, 331] width 171 height 17
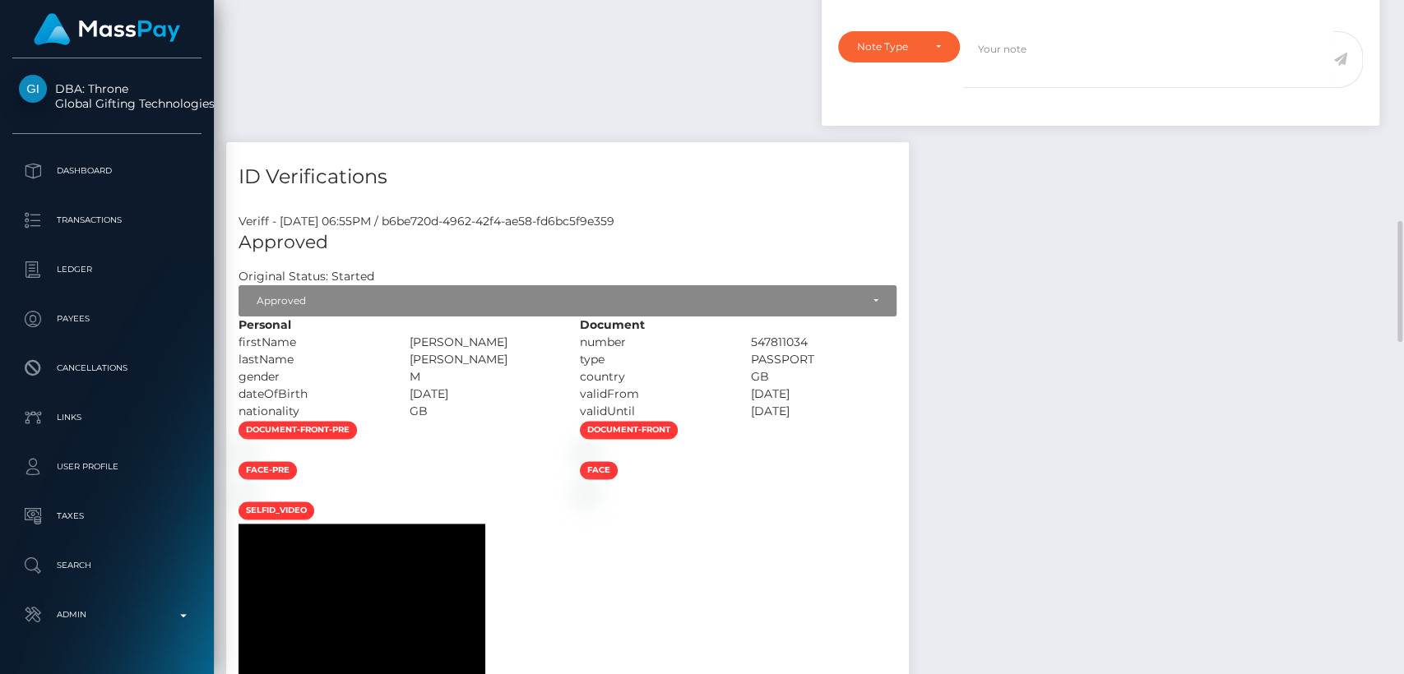
click at [358, 334] on div "firstName" at bounding box center [311, 342] width 171 height 17
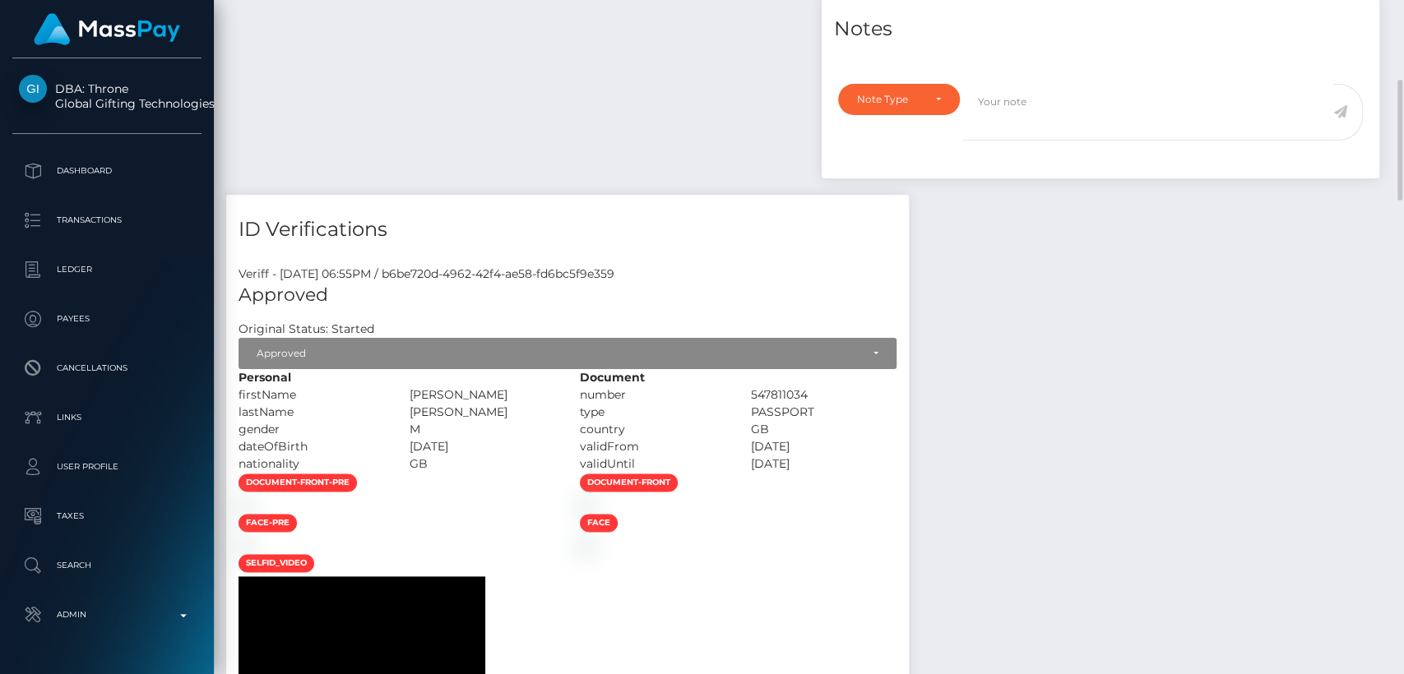
scroll to position [0, 0]
